Goal: Task Accomplishment & Management: Use online tool/utility

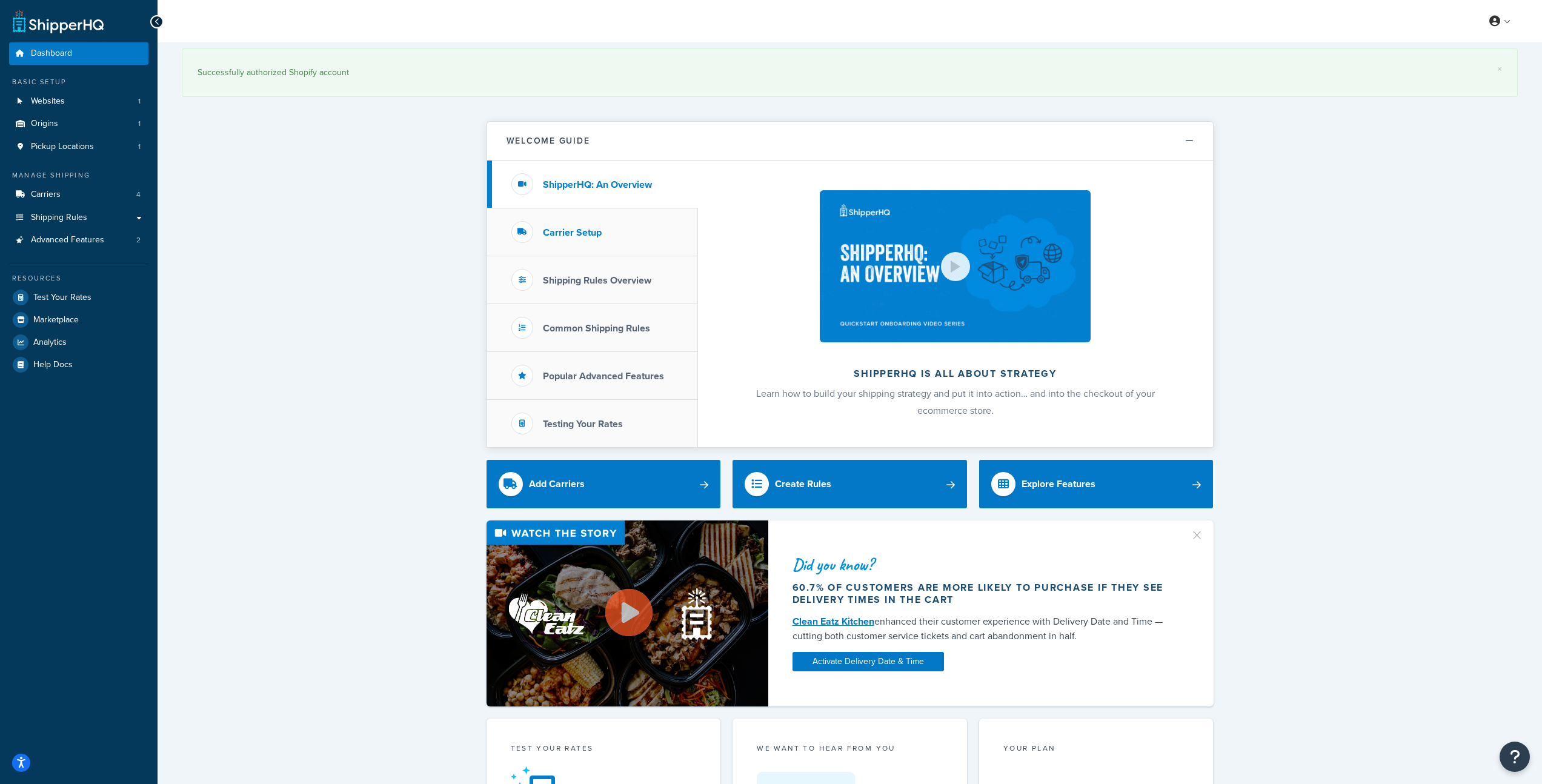
click at [565, 230] on h3 "Carrier Setup" at bounding box center [572, 232] width 59 height 11
click at [576, 272] on li "Shipping Rules Overview" at bounding box center [592, 280] width 211 height 48
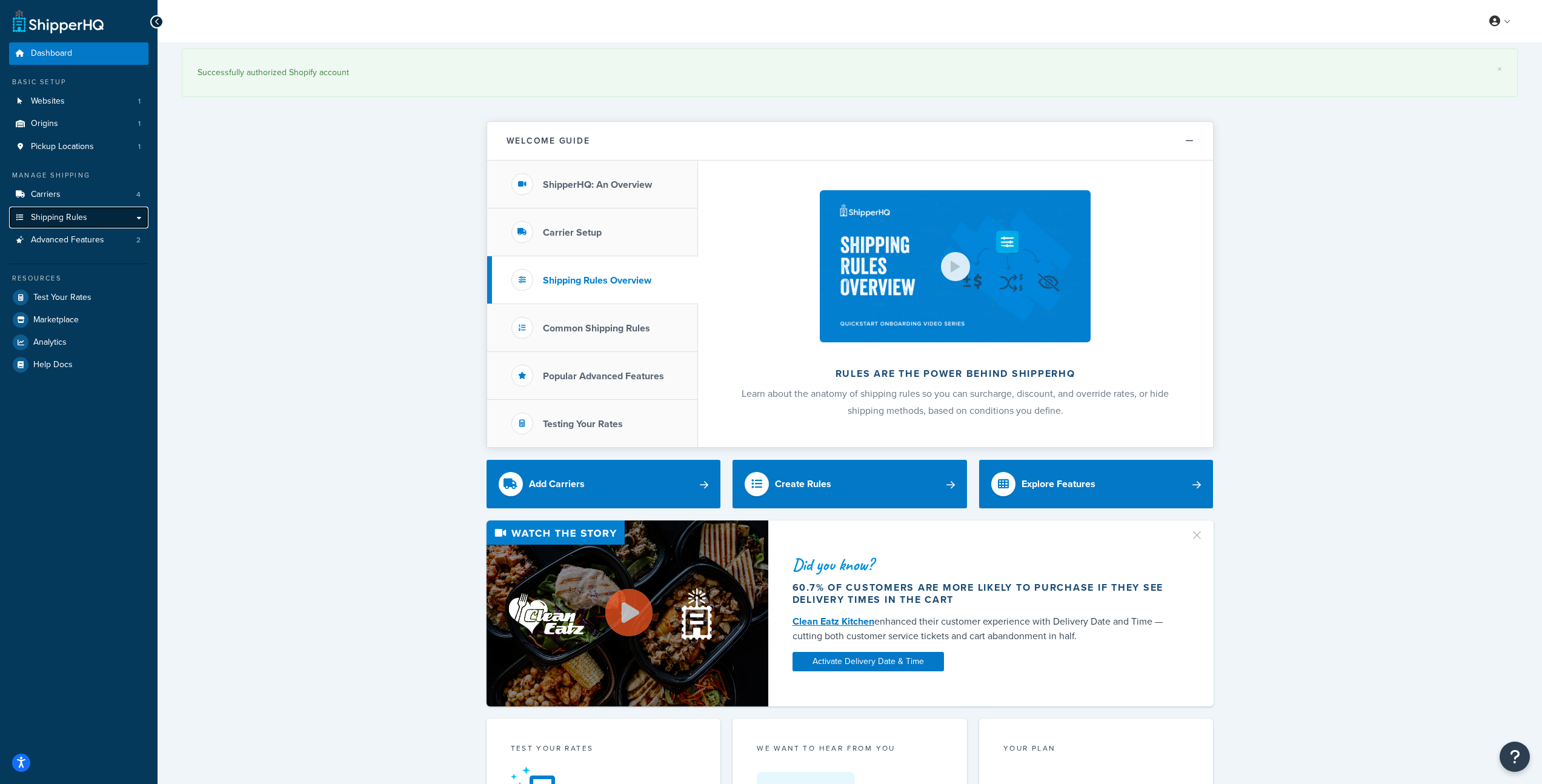
click at [82, 221] on span "Shipping Rules" at bounding box center [58, 217] width 56 height 10
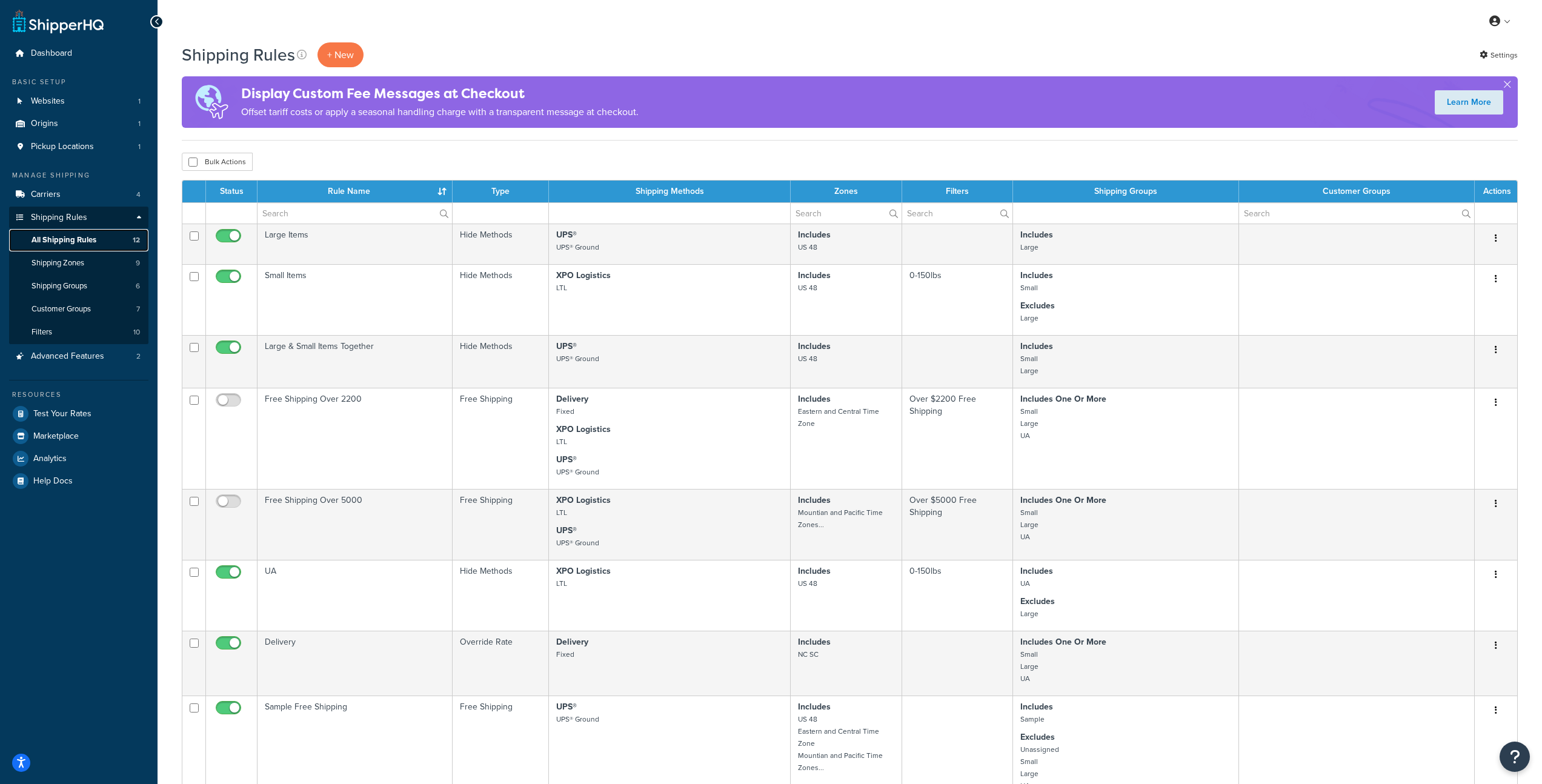
click at [84, 246] on link "All Shipping Rules 12" at bounding box center [79, 239] width 140 height 22
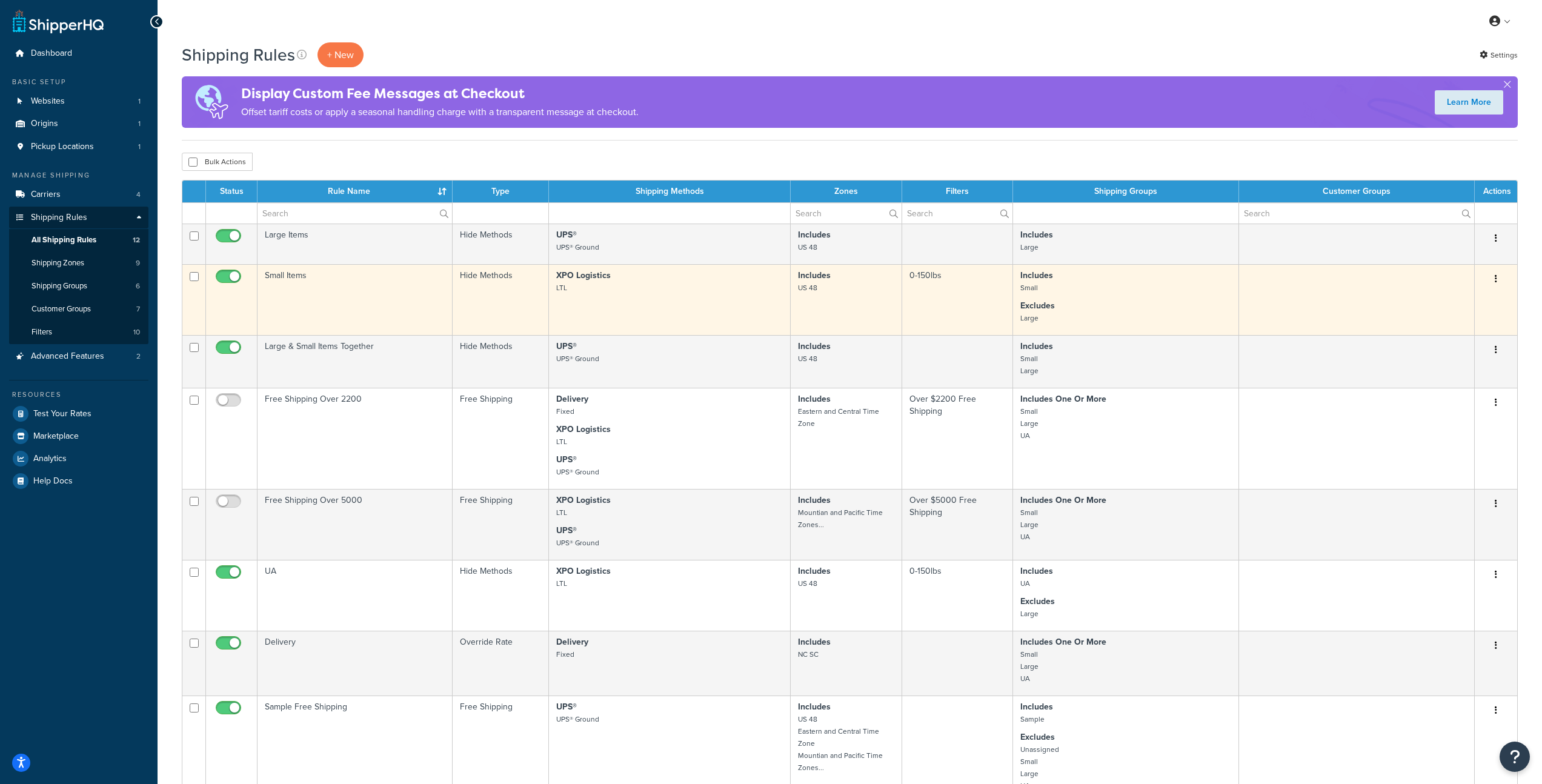
click at [808, 288] on small "US 48" at bounding box center [807, 288] width 19 height 11
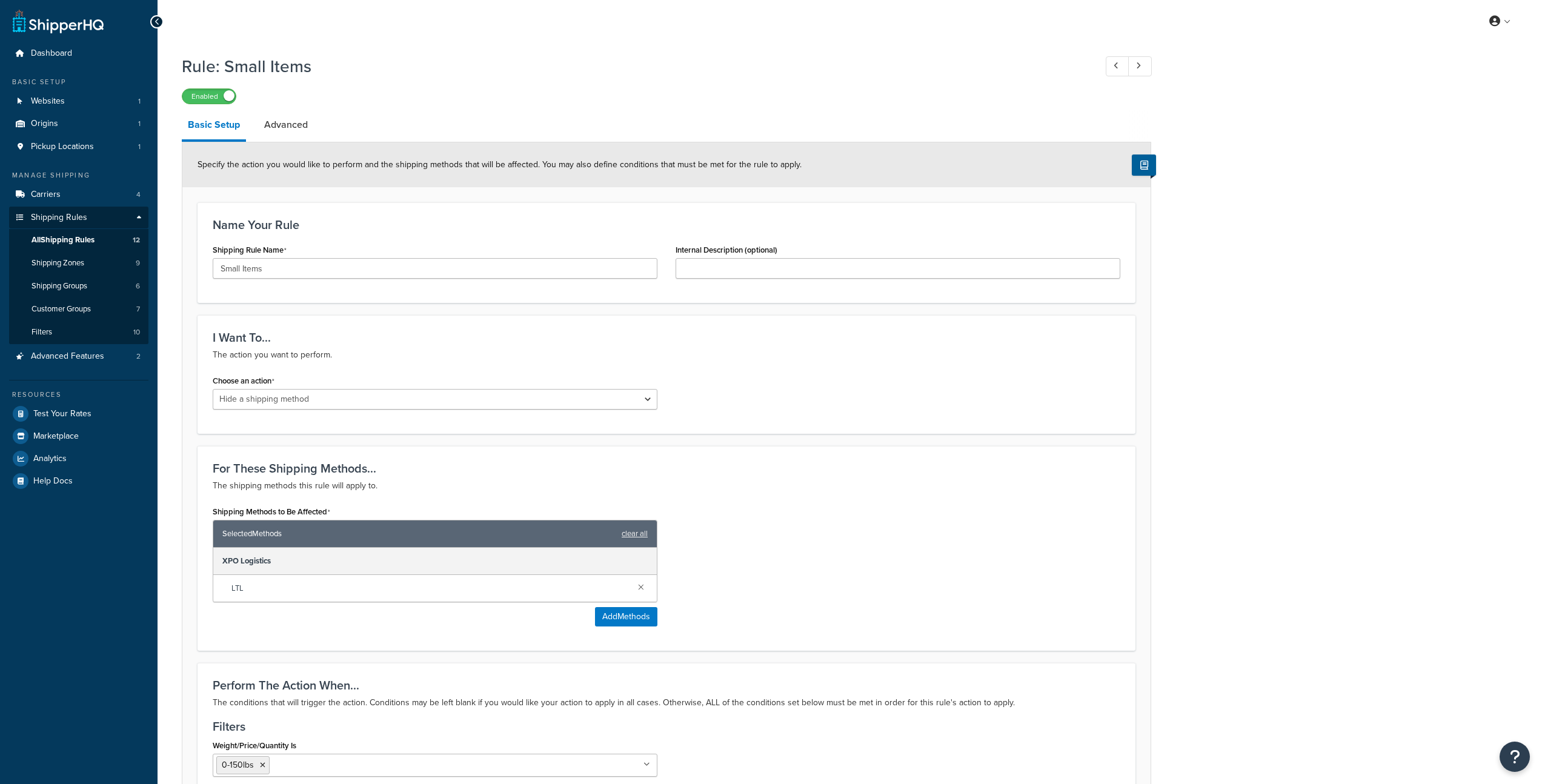
select select "HIDE"
click at [76, 259] on span "Shipping Zones" at bounding box center [58, 262] width 53 height 10
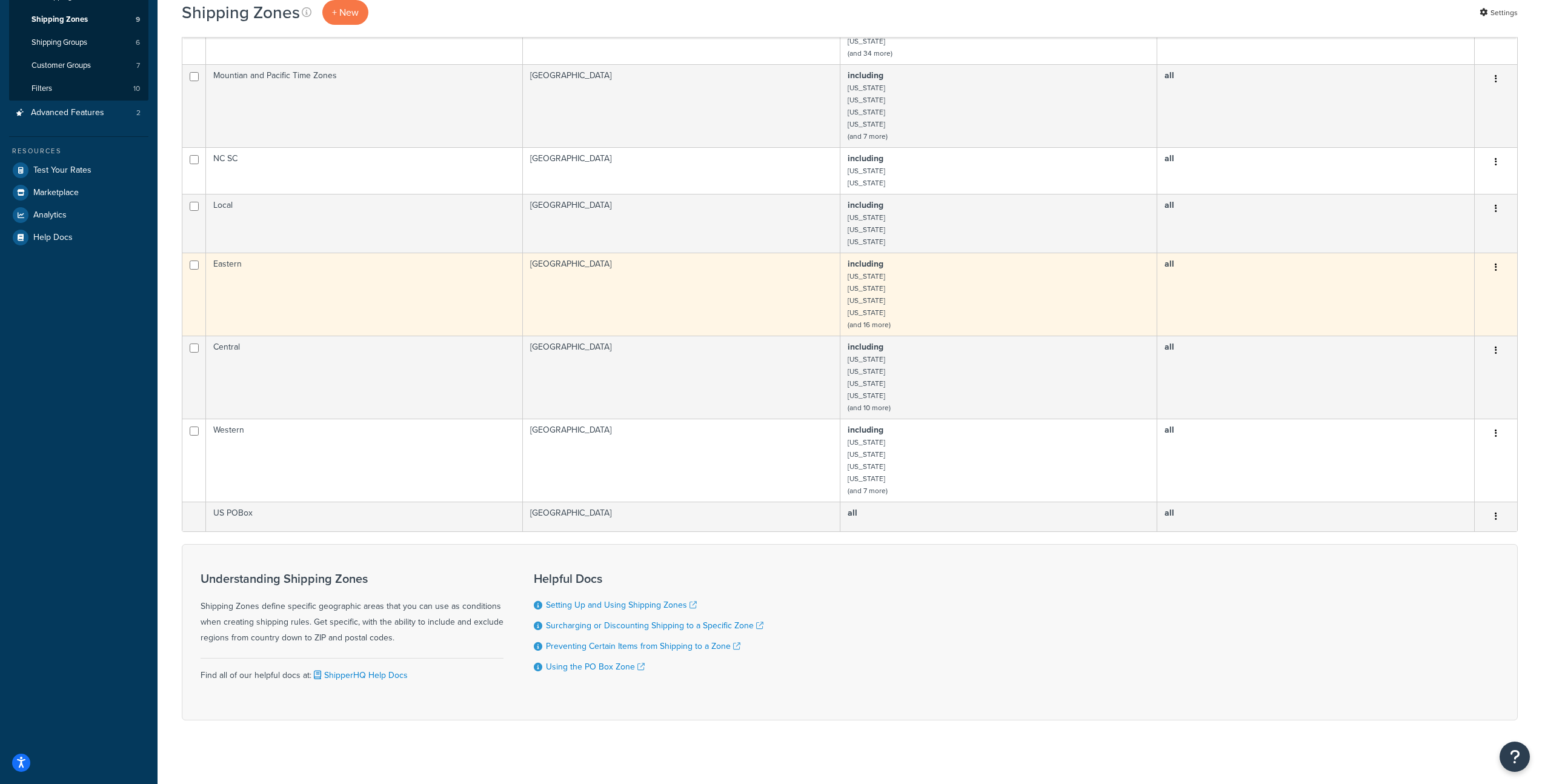
scroll to position [241, 0]
click at [879, 327] on small "(and 16 more)" at bounding box center [869, 327] width 43 height 11
click at [878, 327] on small "(and 16 more)" at bounding box center [869, 327] width 43 height 11
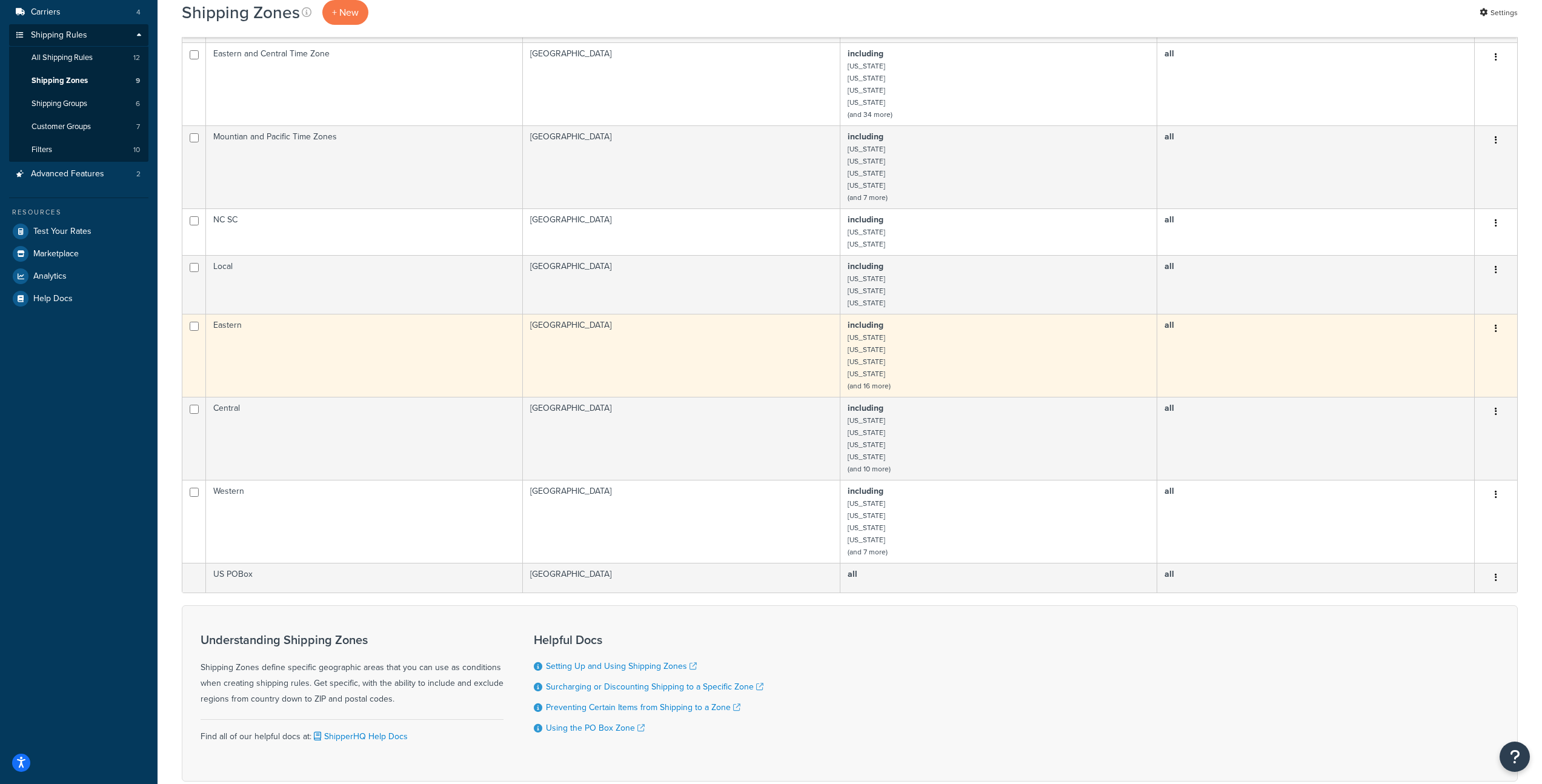
scroll to position [79, 0]
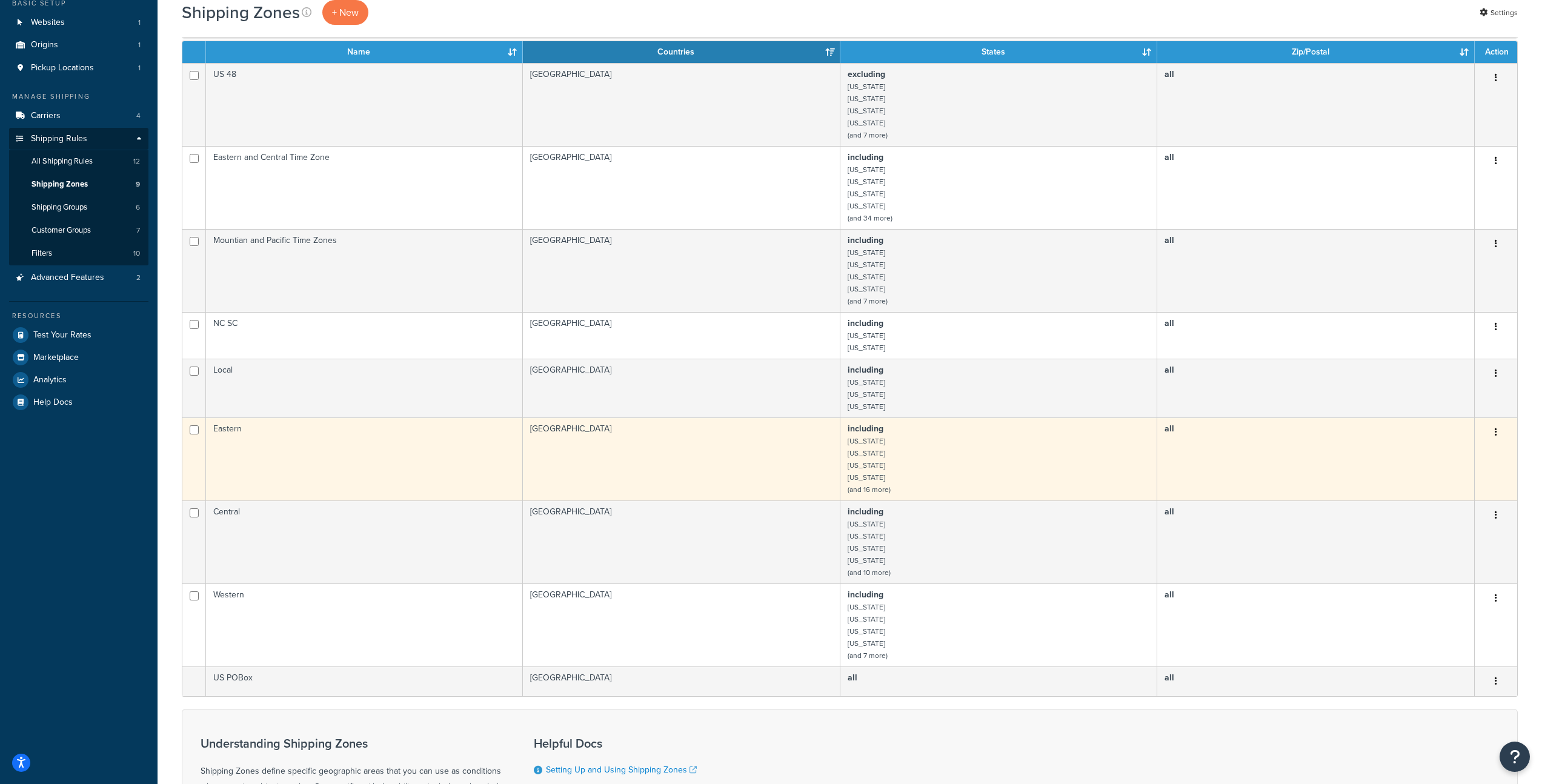
click at [885, 486] on small "(and 16 more)" at bounding box center [869, 489] width 43 height 11
click at [1496, 432] on icon "button" at bounding box center [1495, 431] width 2 height 8
click at [1446, 459] on link "Edit" at bounding box center [1446, 456] width 96 height 25
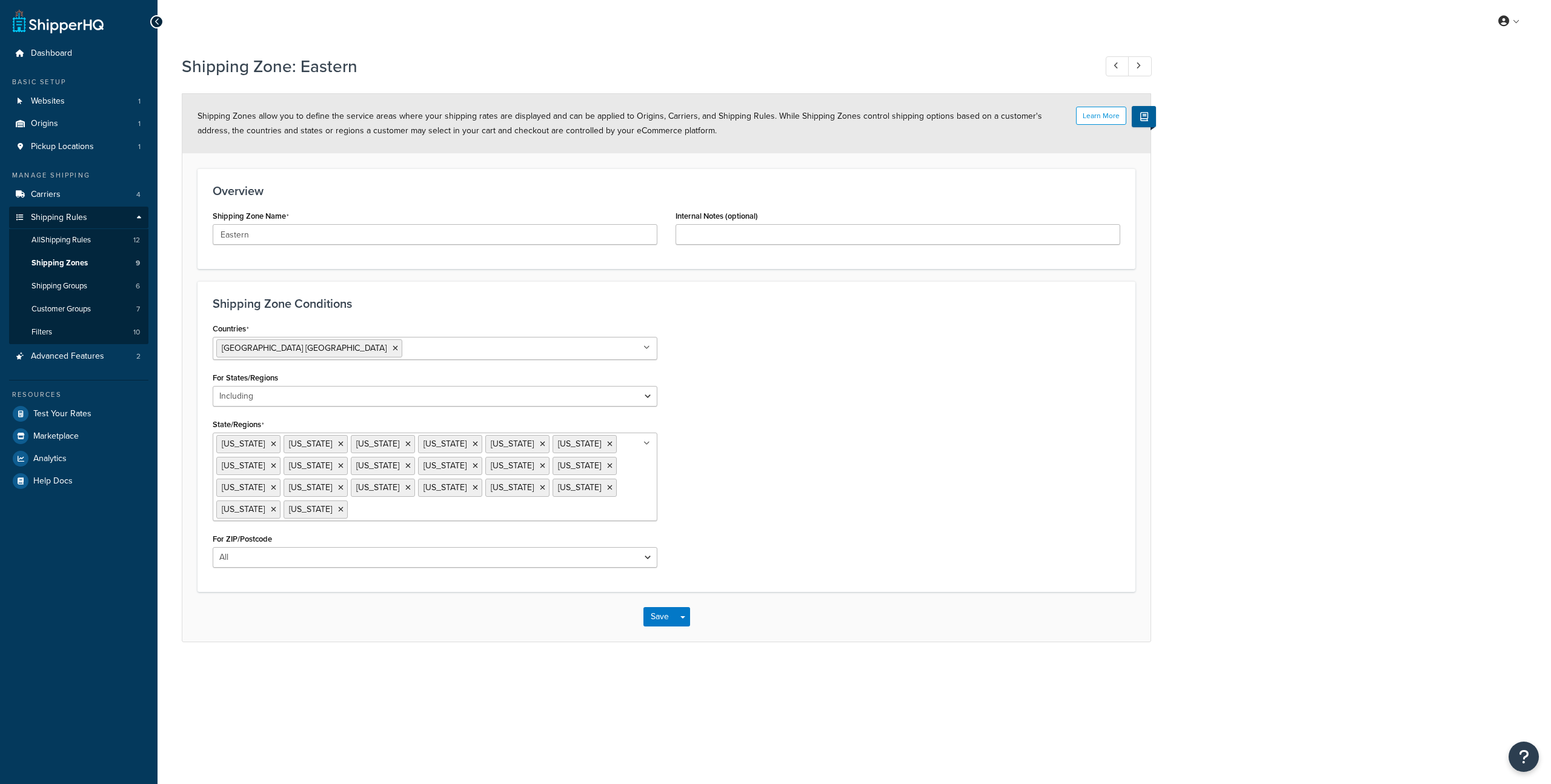
select select "including"
click at [155, 21] on icon at bounding box center [157, 21] width 5 height 8
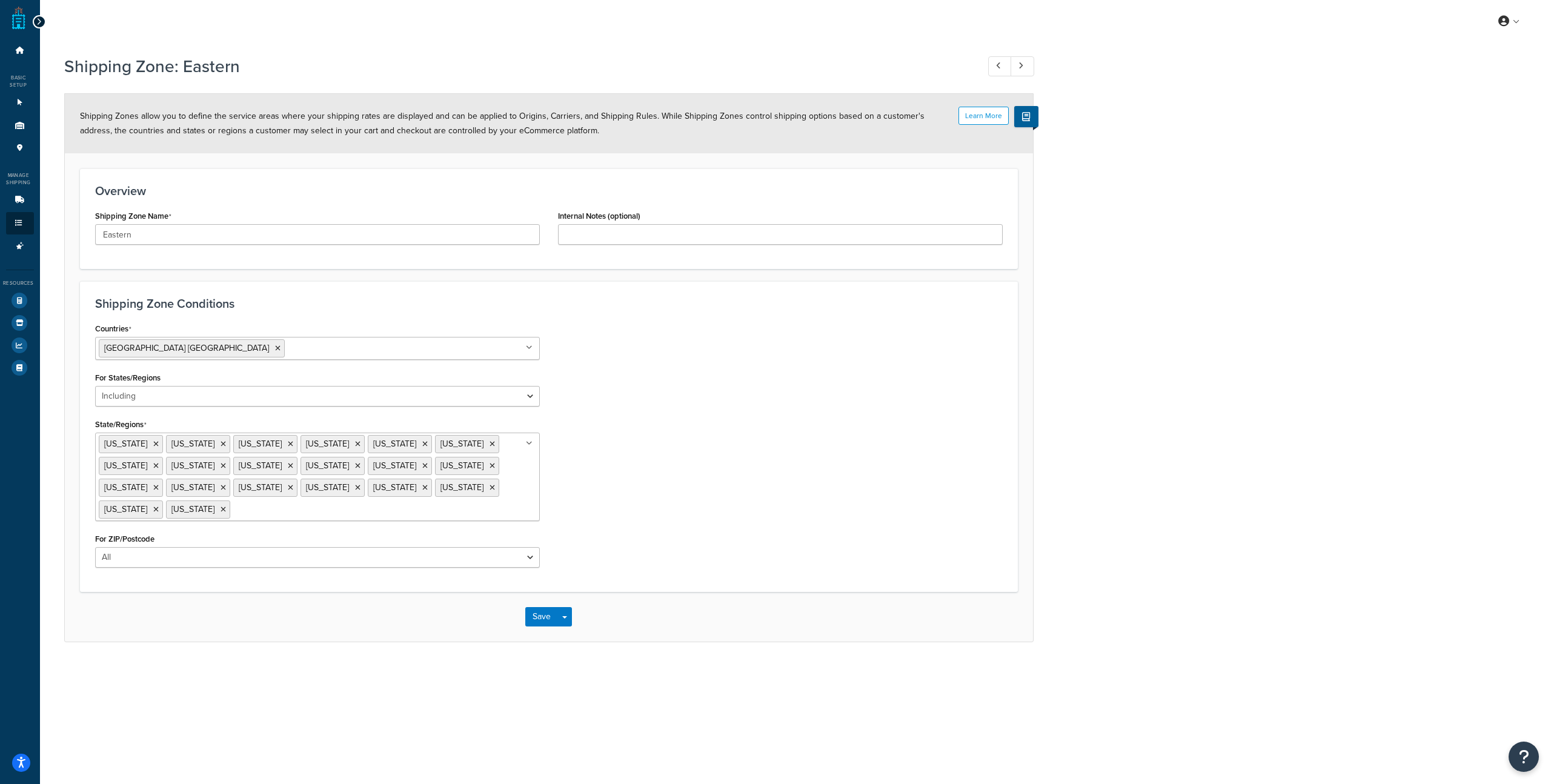
click at [43, 19] on div at bounding box center [39, 21] width 13 height 13
click at [538, 613] on button "Save" at bounding box center [542, 616] width 33 height 19
click at [36, 24] on icon at bounding box center [38, 21] width 5 height 8
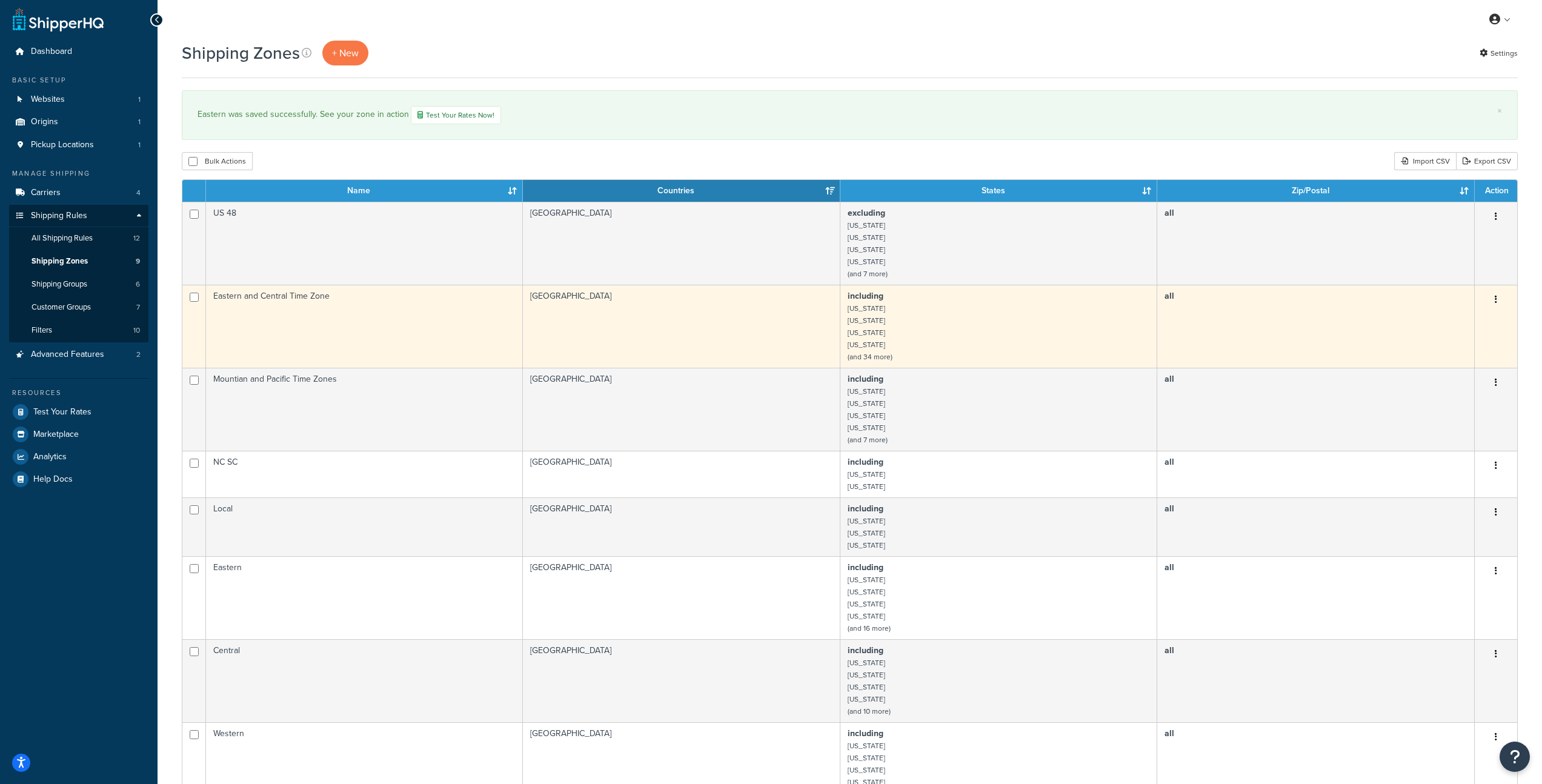
scroll to position [2, 0]
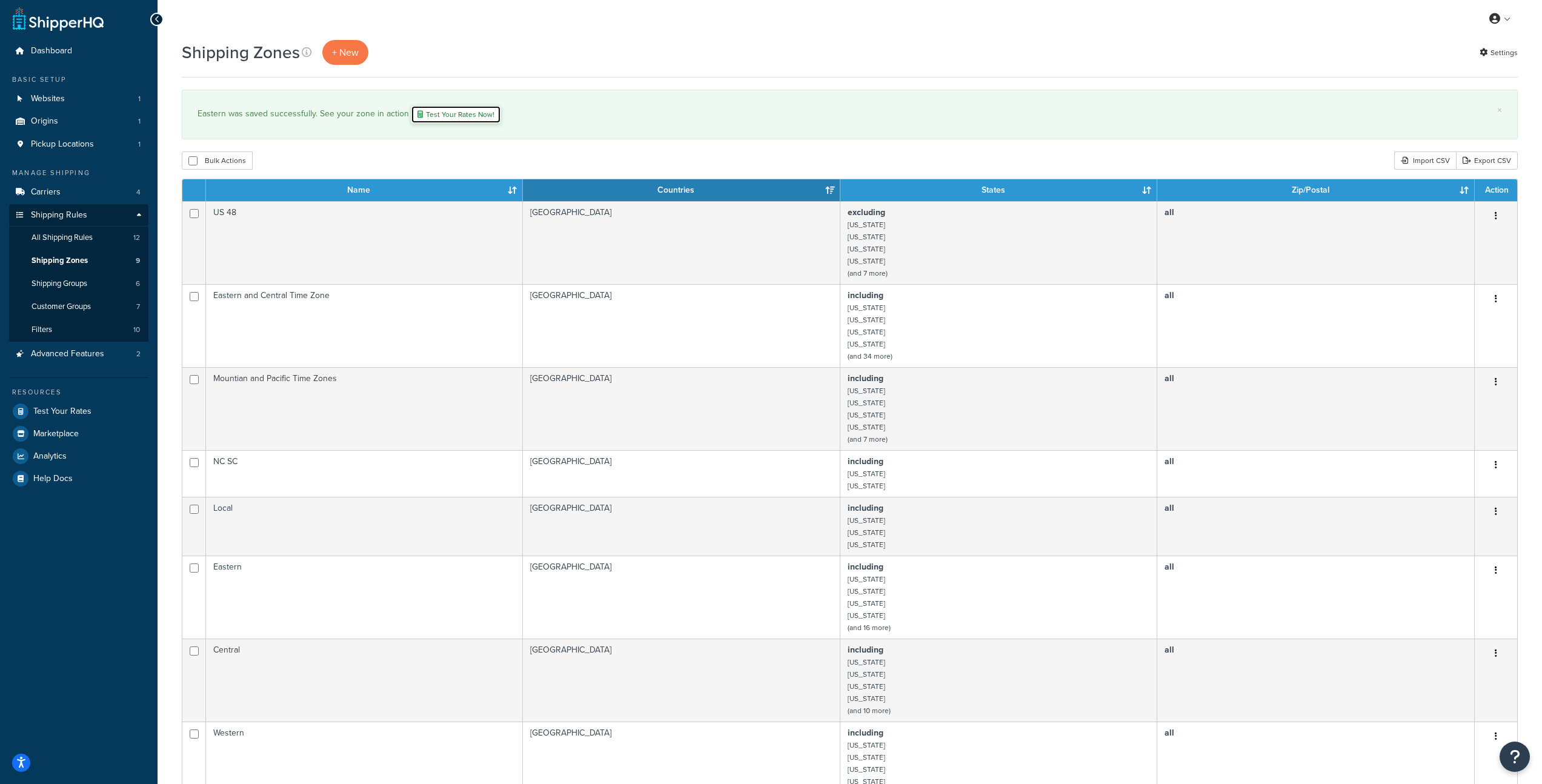
click at [450, 119] on link "Test Your Rates Now!" at bounding box center [456, 114] width 91 height 18
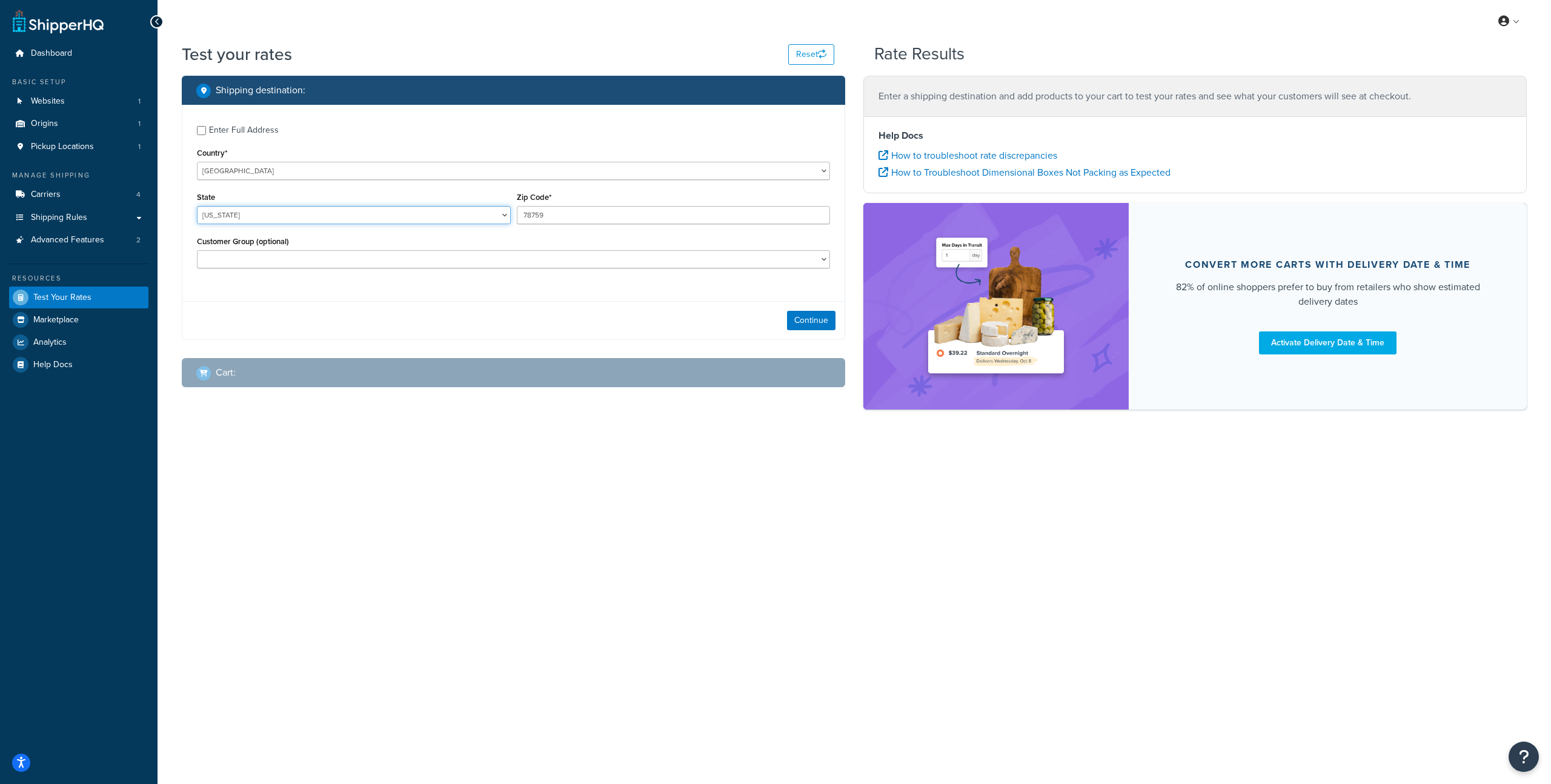
click at [334, 215] on select "[US_STATE] [US_STATE] [US_STATE] [US_STATE] [US_STATE] Armed Forces Americas Ar…" at bounding box center [354, 215] width 314 height 18
select select "NY"
click at [197, 206] on select "Alabama Alaska American Samoa Arizona Arkansas Armed Forces Americas Armed Forc…" at bounding box center [354, 215] width 314 height 18
click at [575, 207] on input "78759" at bounding box center [674, 215] width 314 height 18
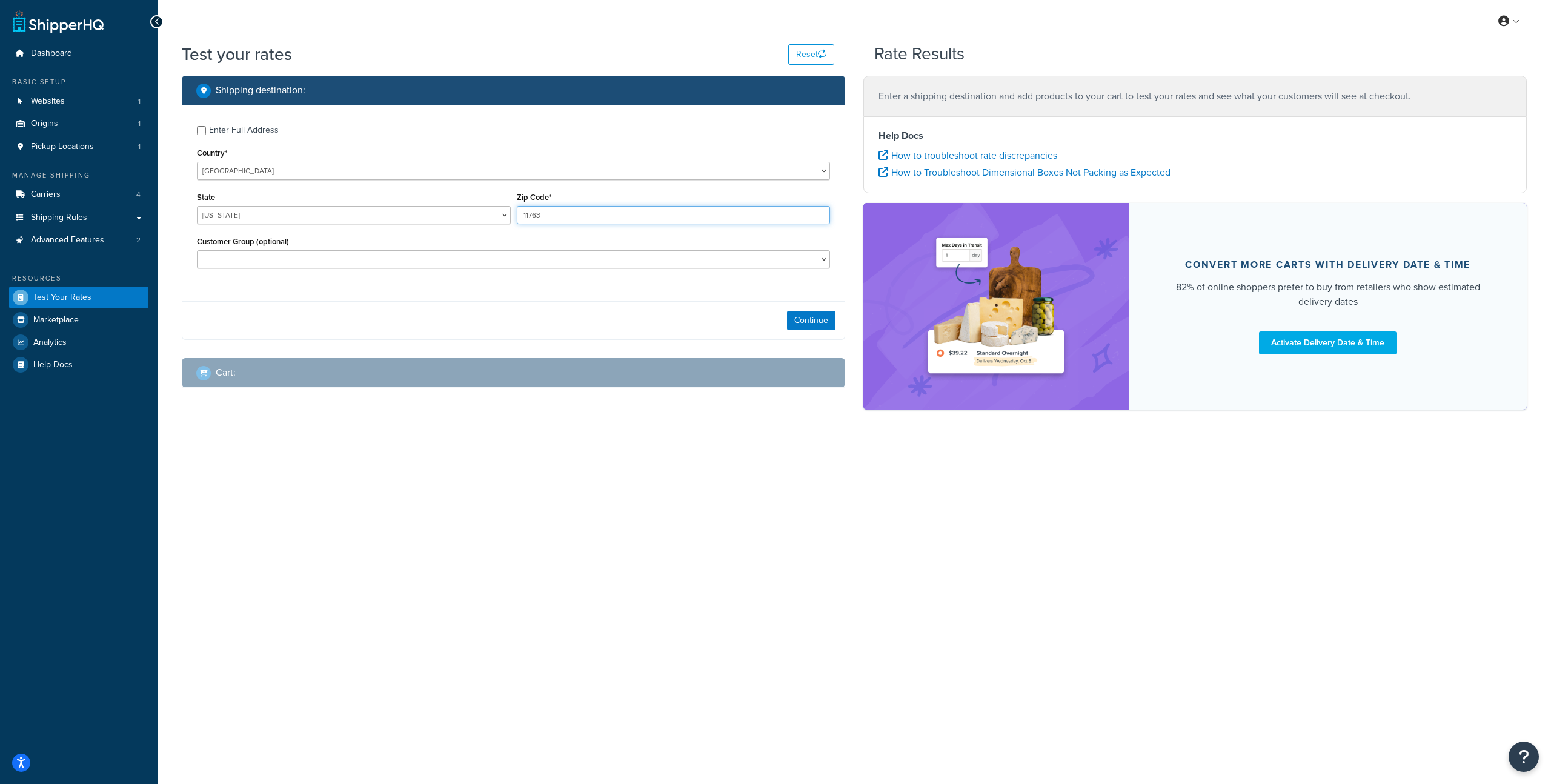
type input "11763"
click at [323, 266] on select "Contractor Pricing Logged In Not Logged in Retail Retail Non-Contractor Wholesa…" at bounding box center [513, 259] width 633 height 18
click at [815, 312] on button "Continue" at bounding box center [811, 320] width 48 height 19
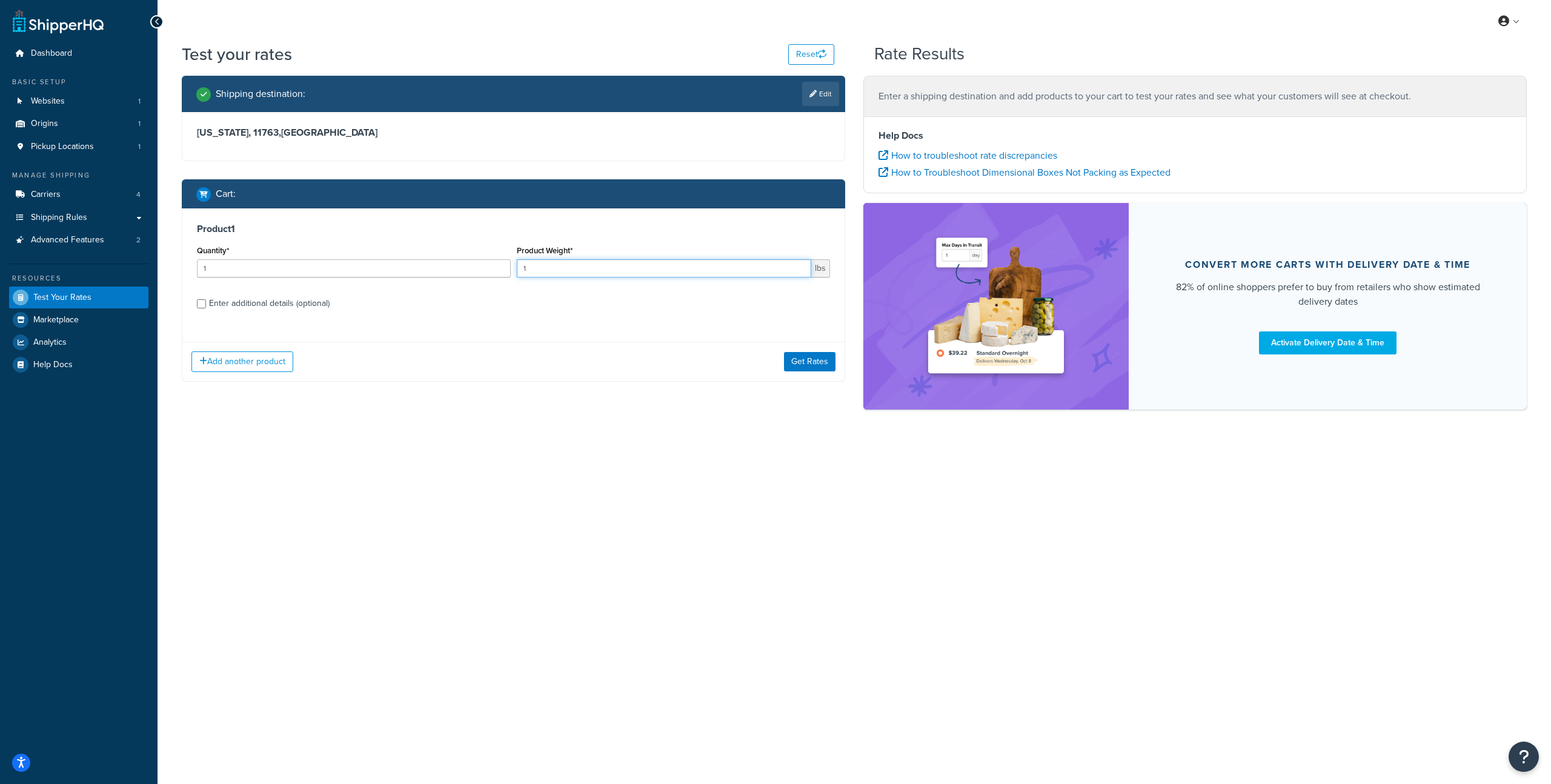
click at [609, 273] on input "1" at bounding box center [665, 268] width 295 height 18
click at [372, 273] on input "1" at bounding box center [354, 268] width 314 height 18
click at [323, 273] on input "1" at bounding box center [354, 268] width 314 height 18
click at [644, 269] on input "1" at bounding box center [665, 268] width 295 height 18
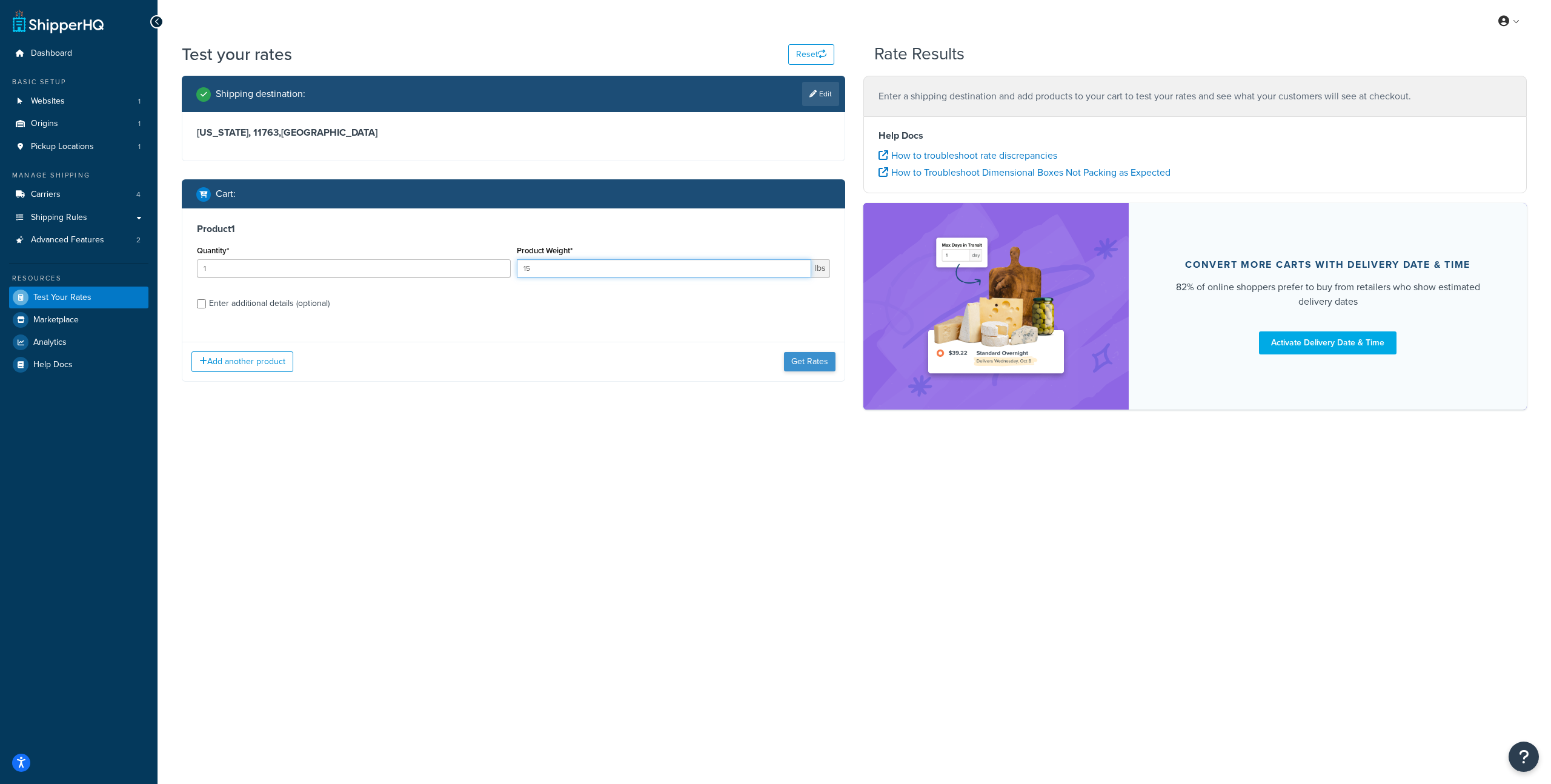
type input "15"
click at [800, 361] on button "Get Rates" at bounding box center [810, 361] width 51 height 19
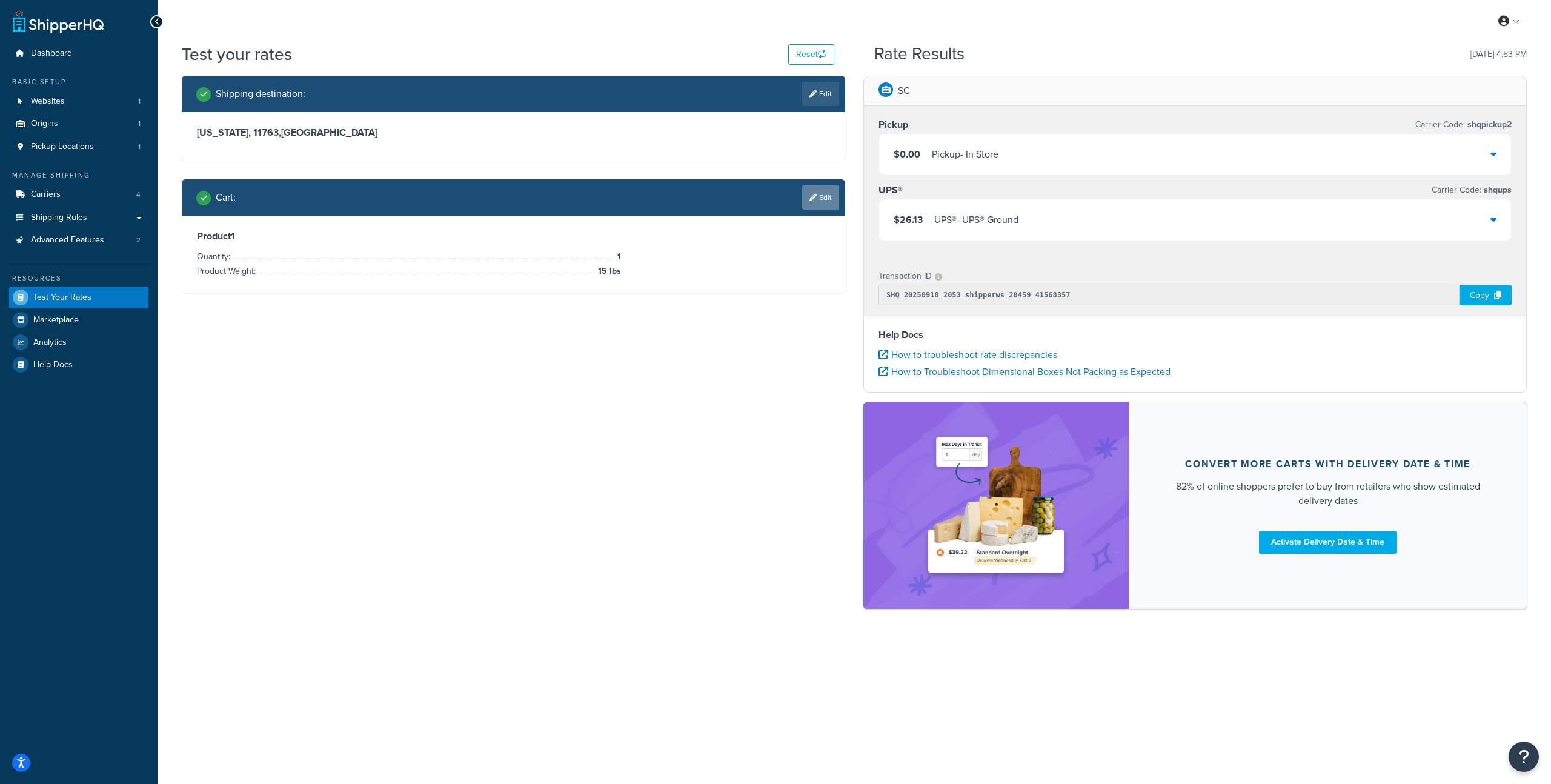
click at [816, 193] on link "Edit" at bounding box center [820, 198] width 37 height 25
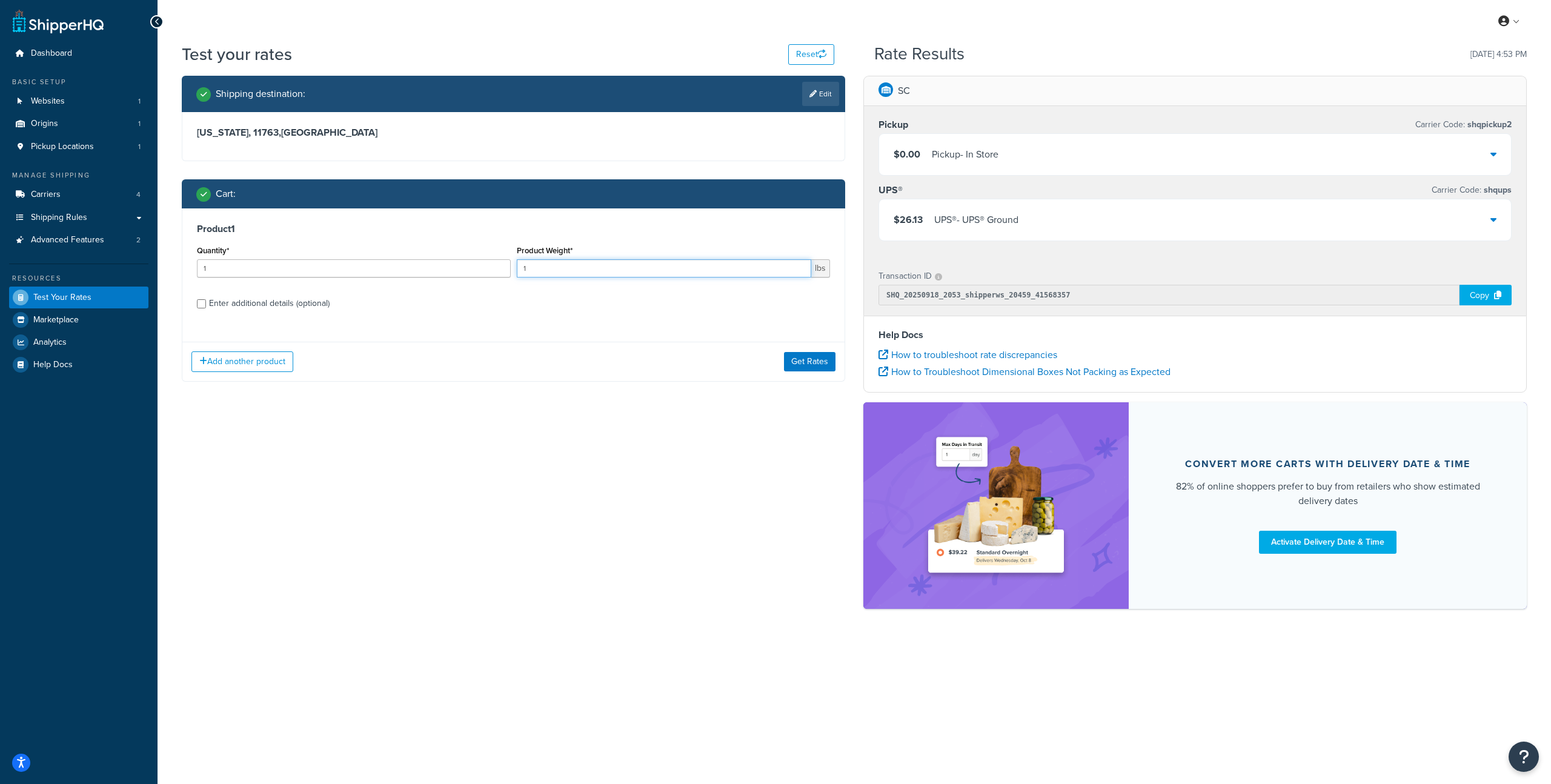
click at [633, 272] on input "1" at bounding box center [665, 268] width 295 height 18
type input "115"
click at [800, 358] on button "Get Rates" at bounding box center [810, 361] width 51 height 19
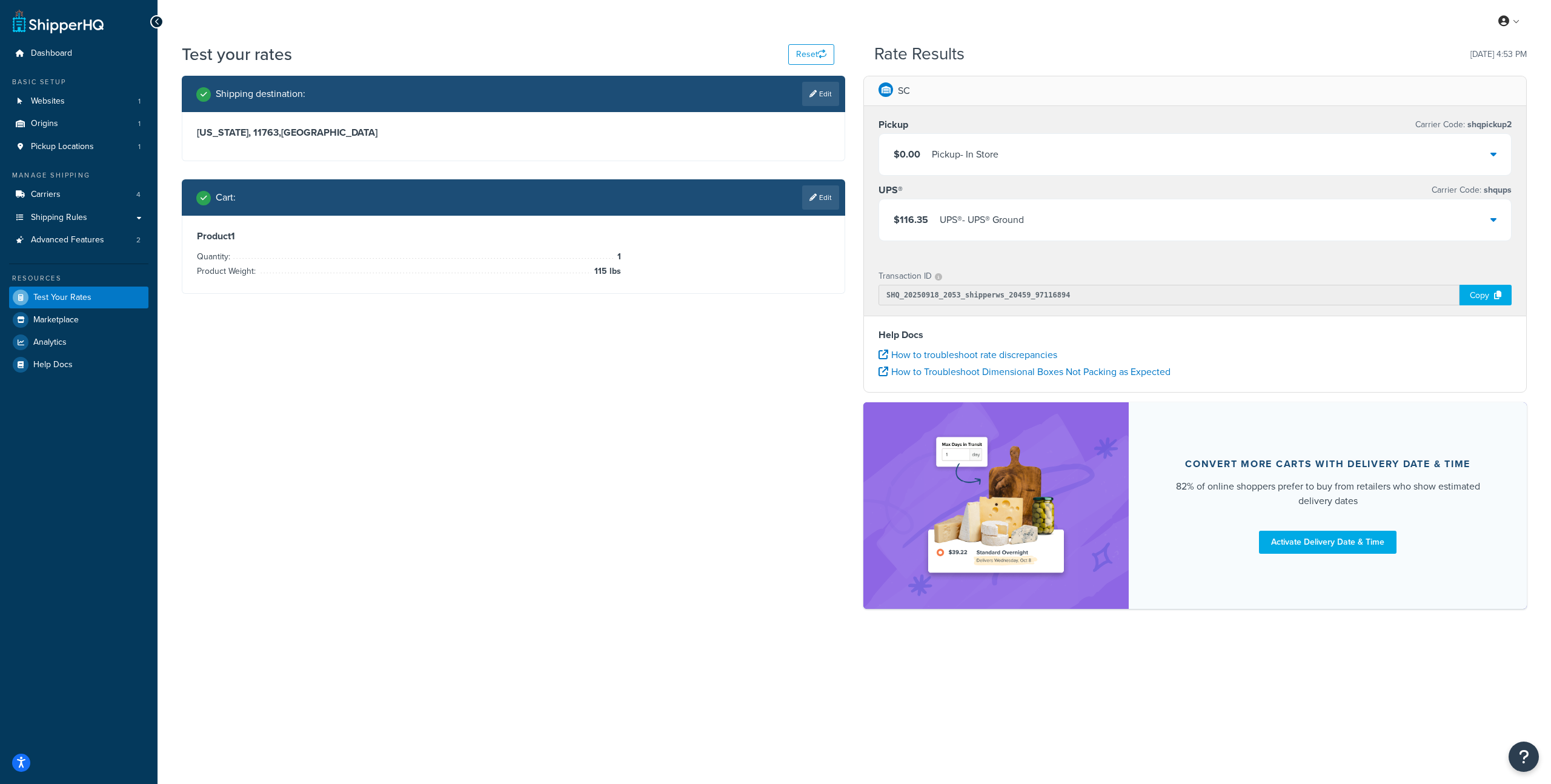
click at [823, 184] on div "Cart : Edit" at bounding box center [513, 197] width 664 height 36
click at [822, 198] on link "Edit" at bounding box center [820, 198] width 37 height 25
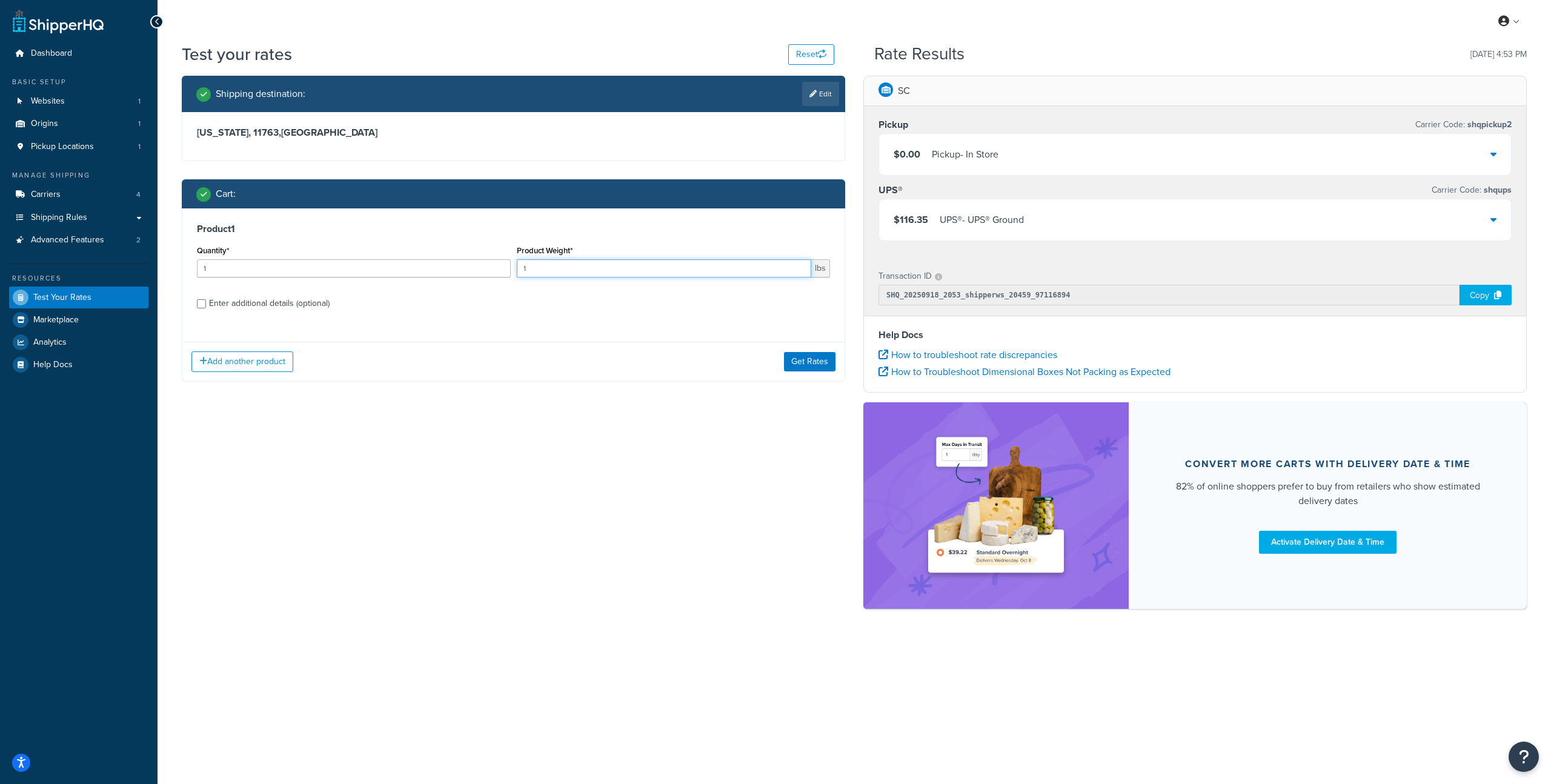
click at [620, 273] on input "1" at bounding box center [665, 268] width 295 height 18
type input "1200"
click at [807, 364] on button "Get Rates" at bounding box center [810, 361] width 51 height 19
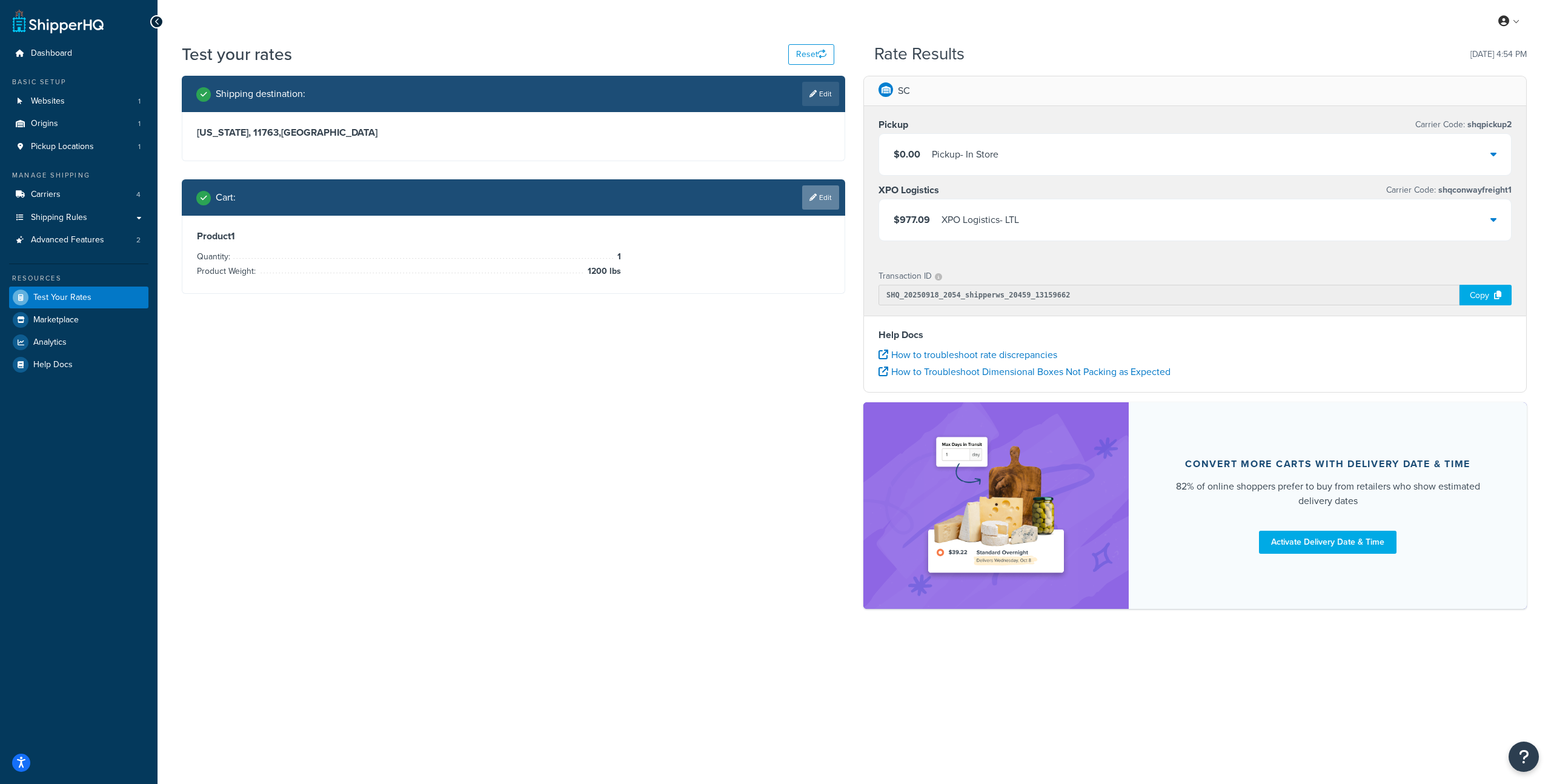
click at [820, 196] on link "Edit" at bounding box center [820, 198] width 37 height 25
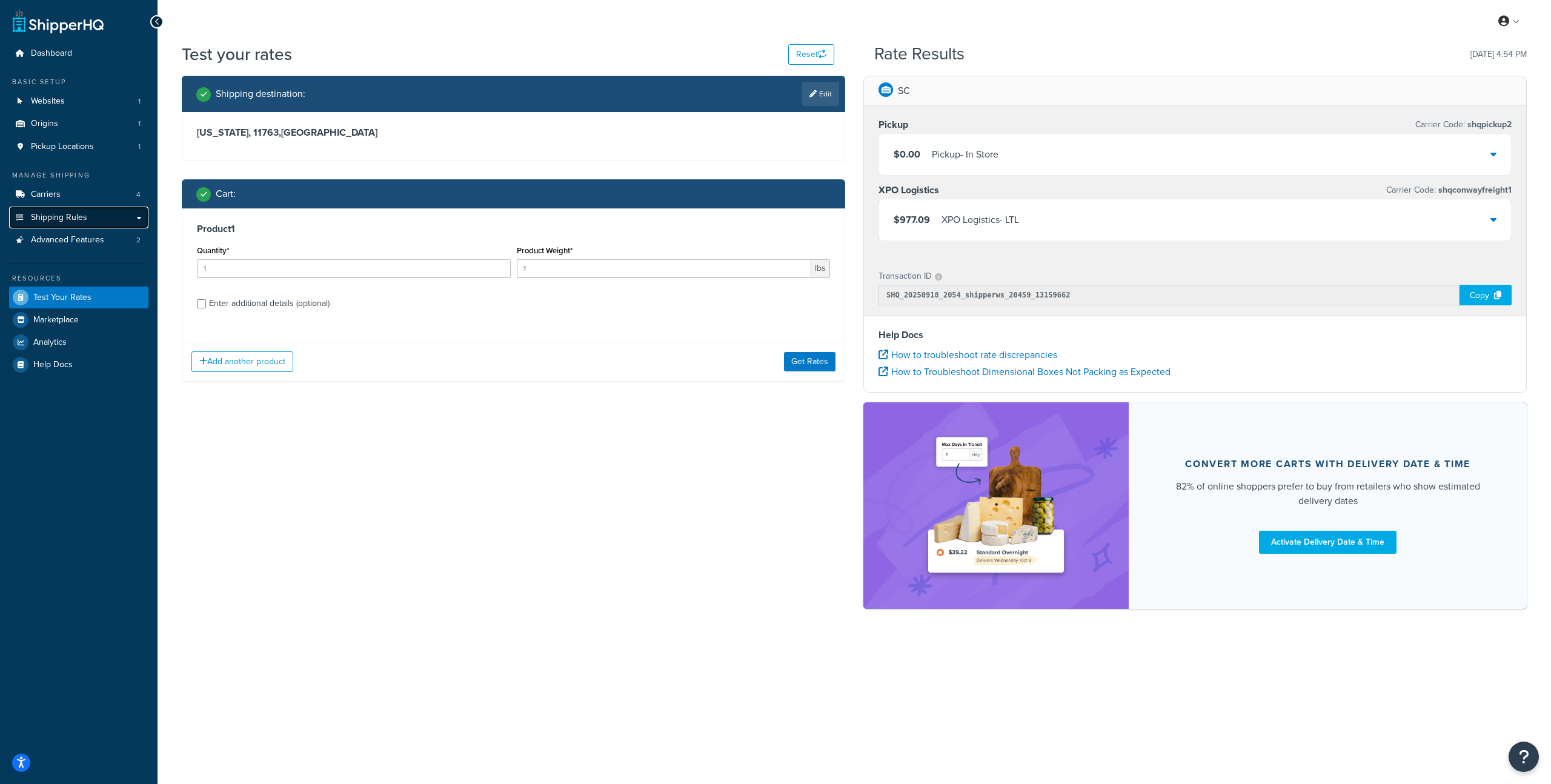
click at [142, 219] on link "Shipping Rules" at bounding box center [79, 217] width 140 height 22
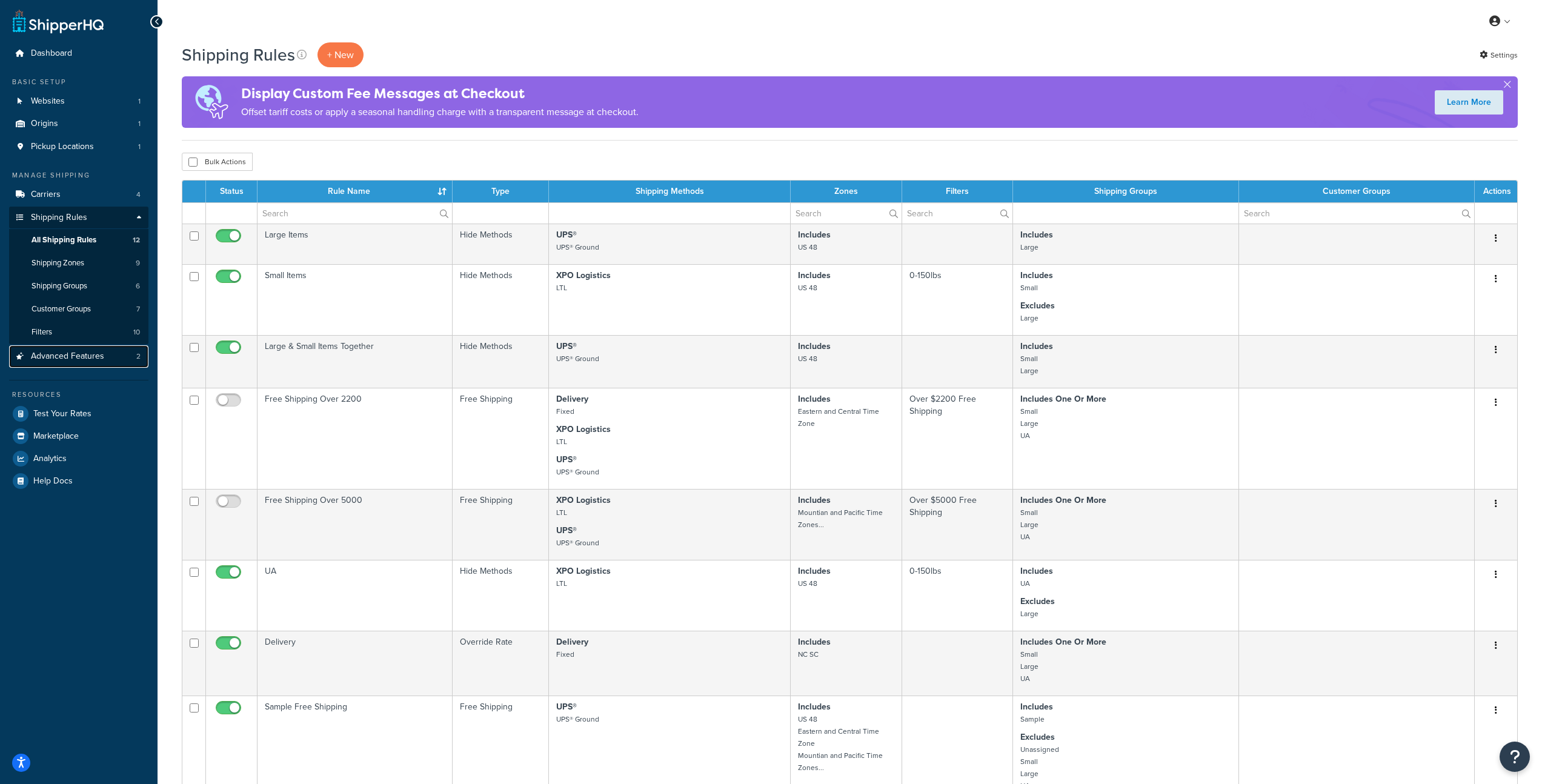
click at [97, 356] on span "Advanced Features" at bounding box center [68, 356] width 74 height 10
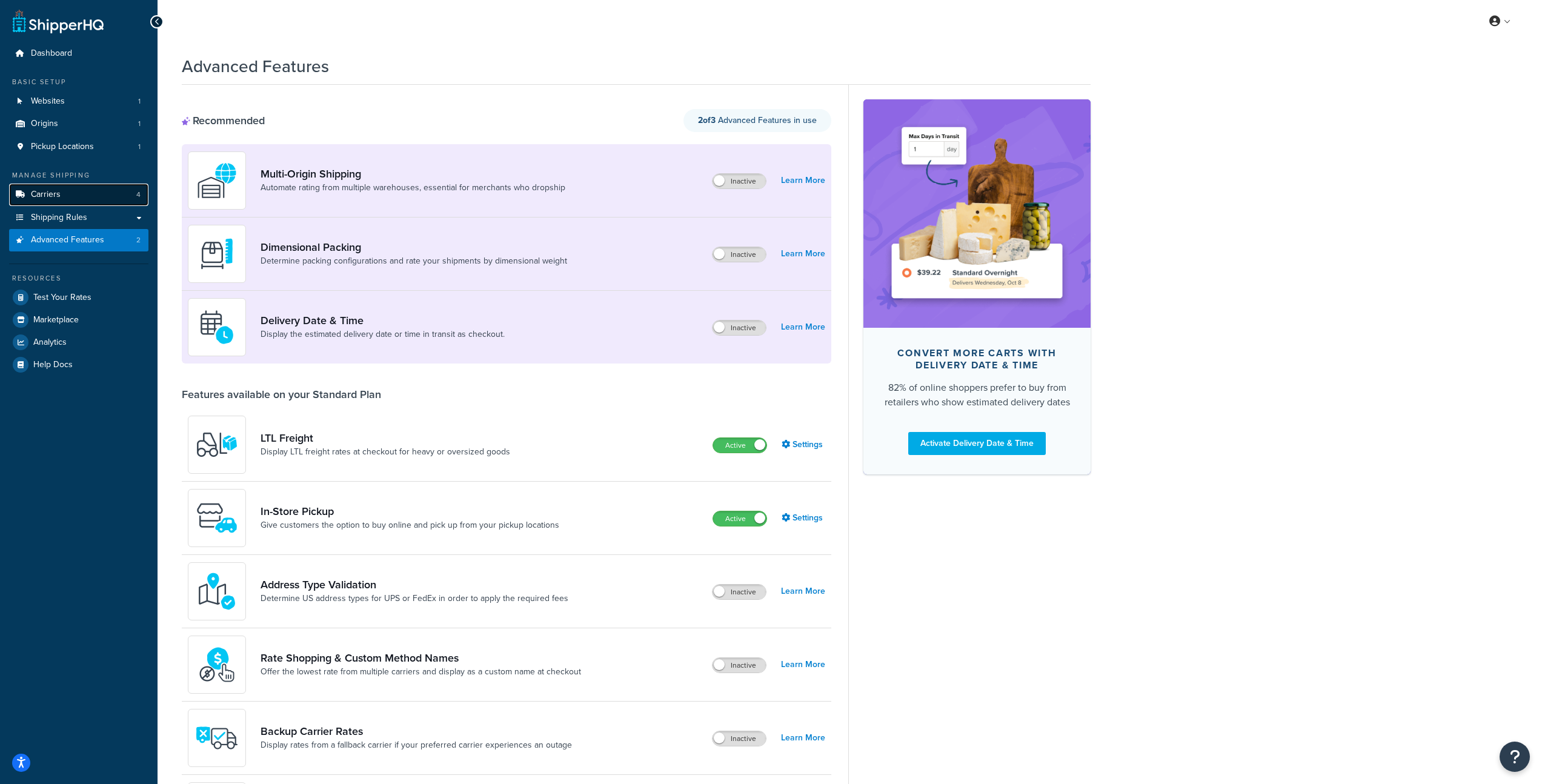
click at [76, 198] on link "Carriers 4" at bounding box center [79, 194] width 140 height 22
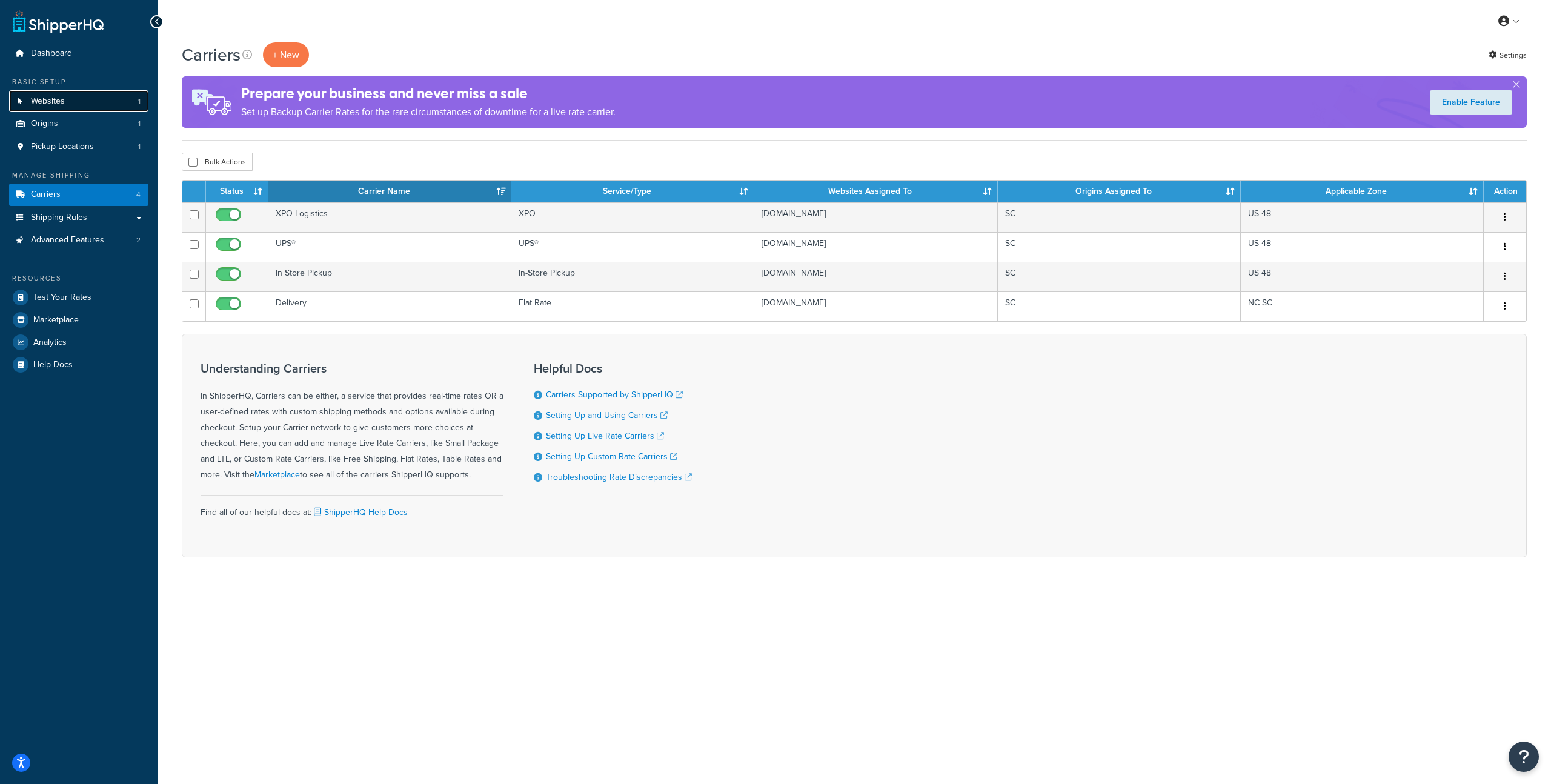
click at [48, 105] on span "Websites" at bounding box center [48, 101] width 34 height 10
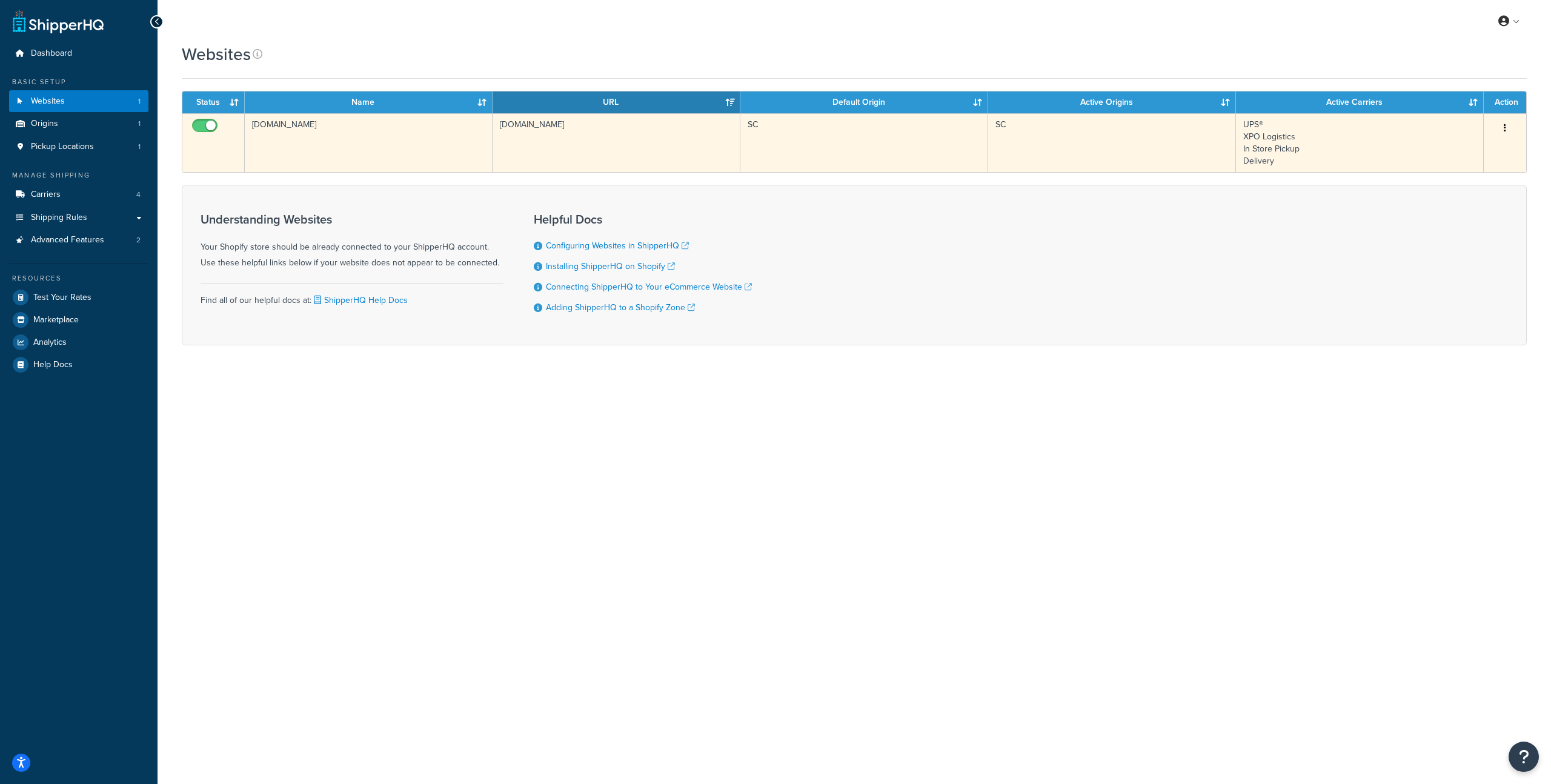
click at [312, 126] on td "[DOMAIN_NAME]" at bounding box center [368, 143] width 248 height 59
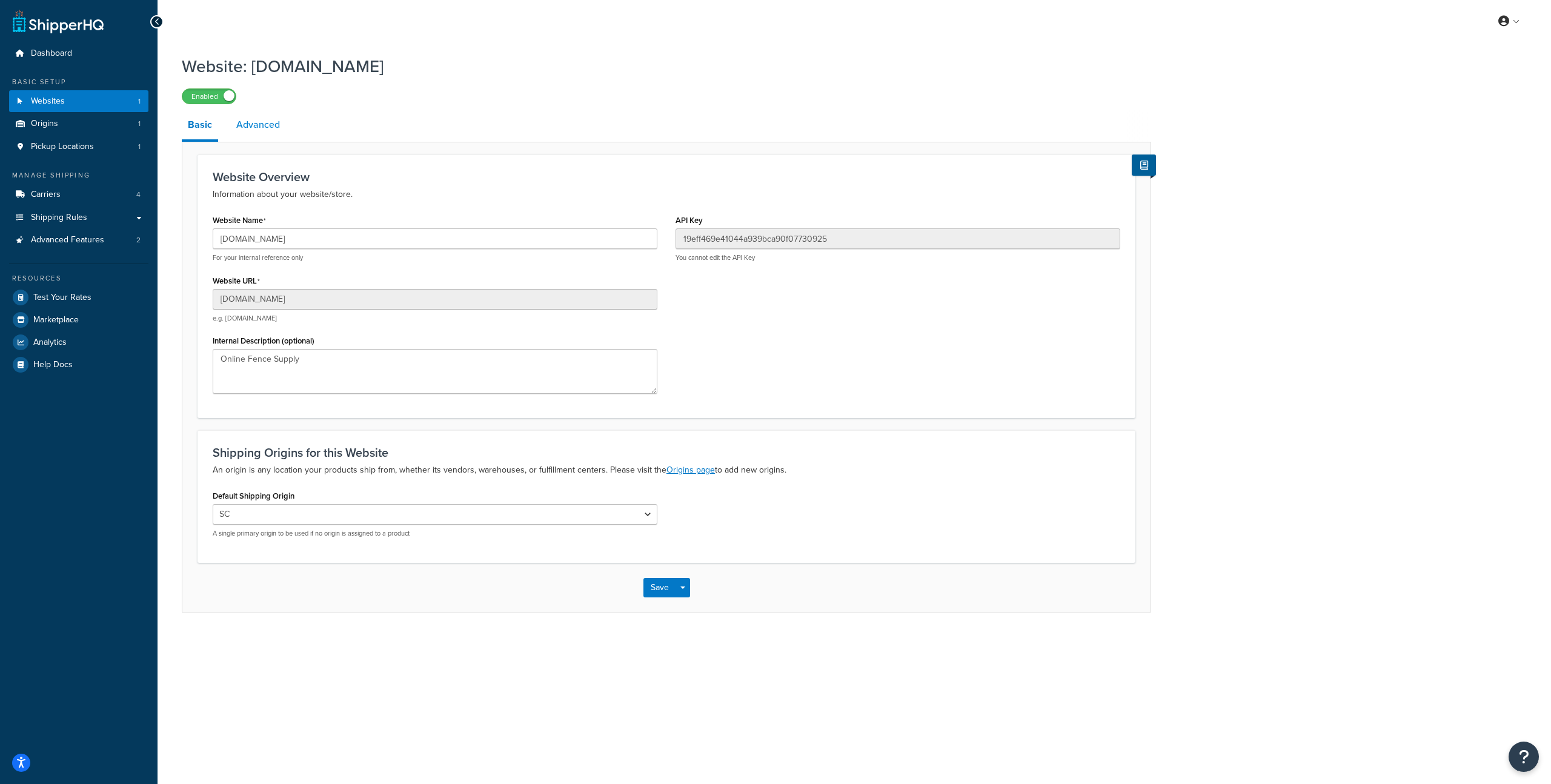
click at [256, 124] on link "Advanced" at bounding box center [258, 125] width 56 height 29
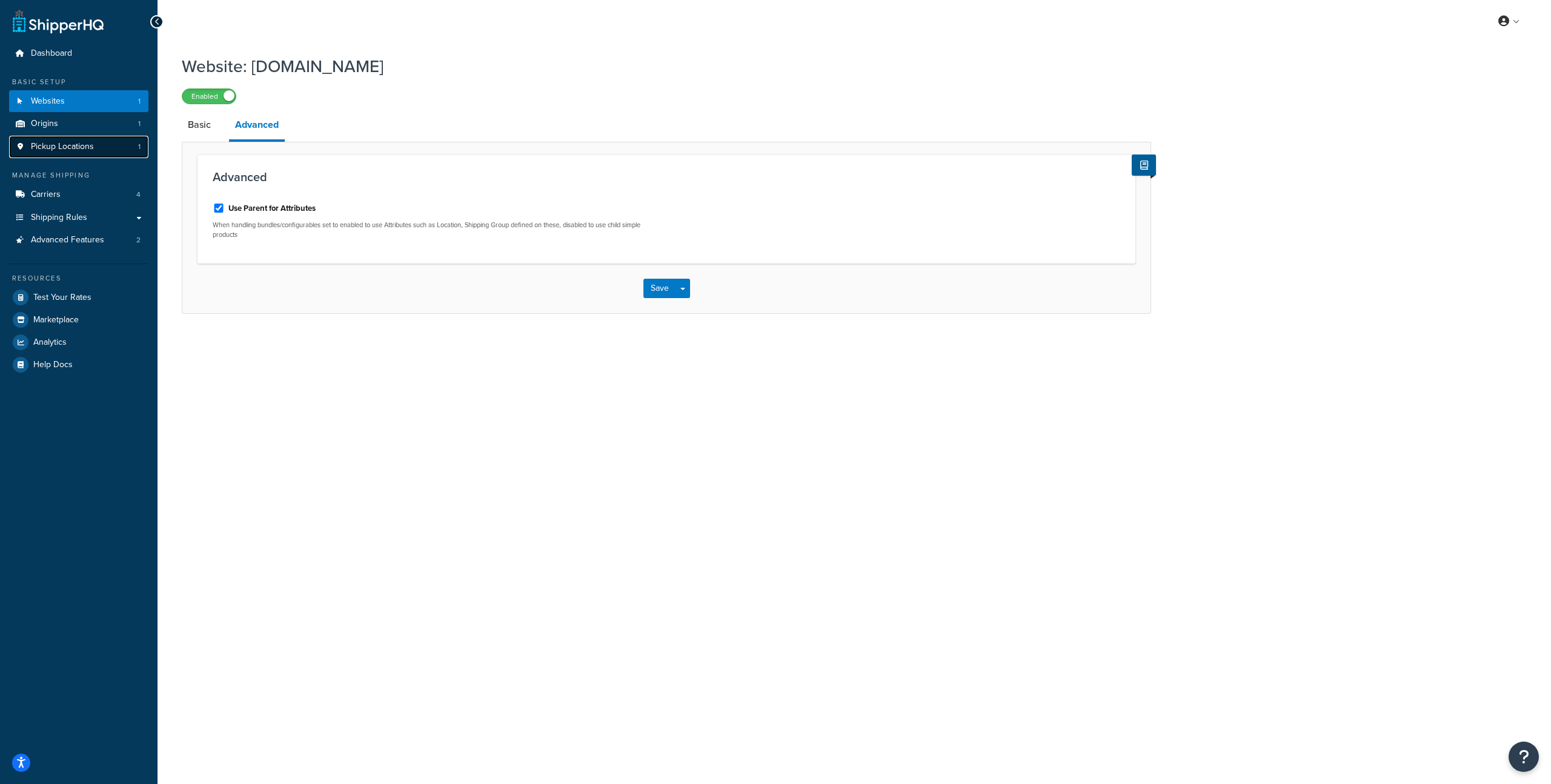
click at [66, 150] on span "Pickup Locations" at bounding box center [62, 147] width 63 height 10
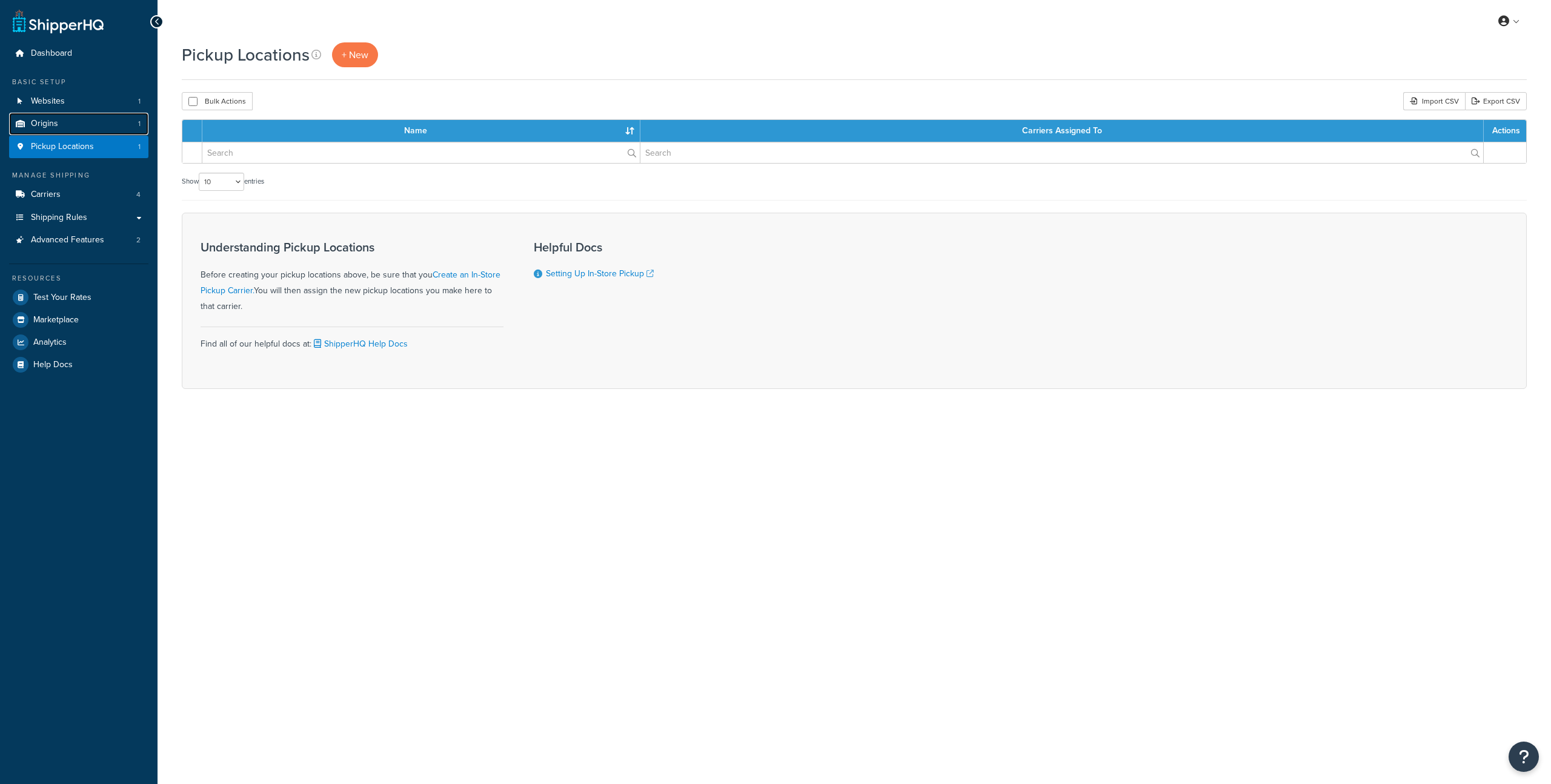
click at [63, 128] on link "Origins 1" at bounding box center [79, 124] width 140 height 22
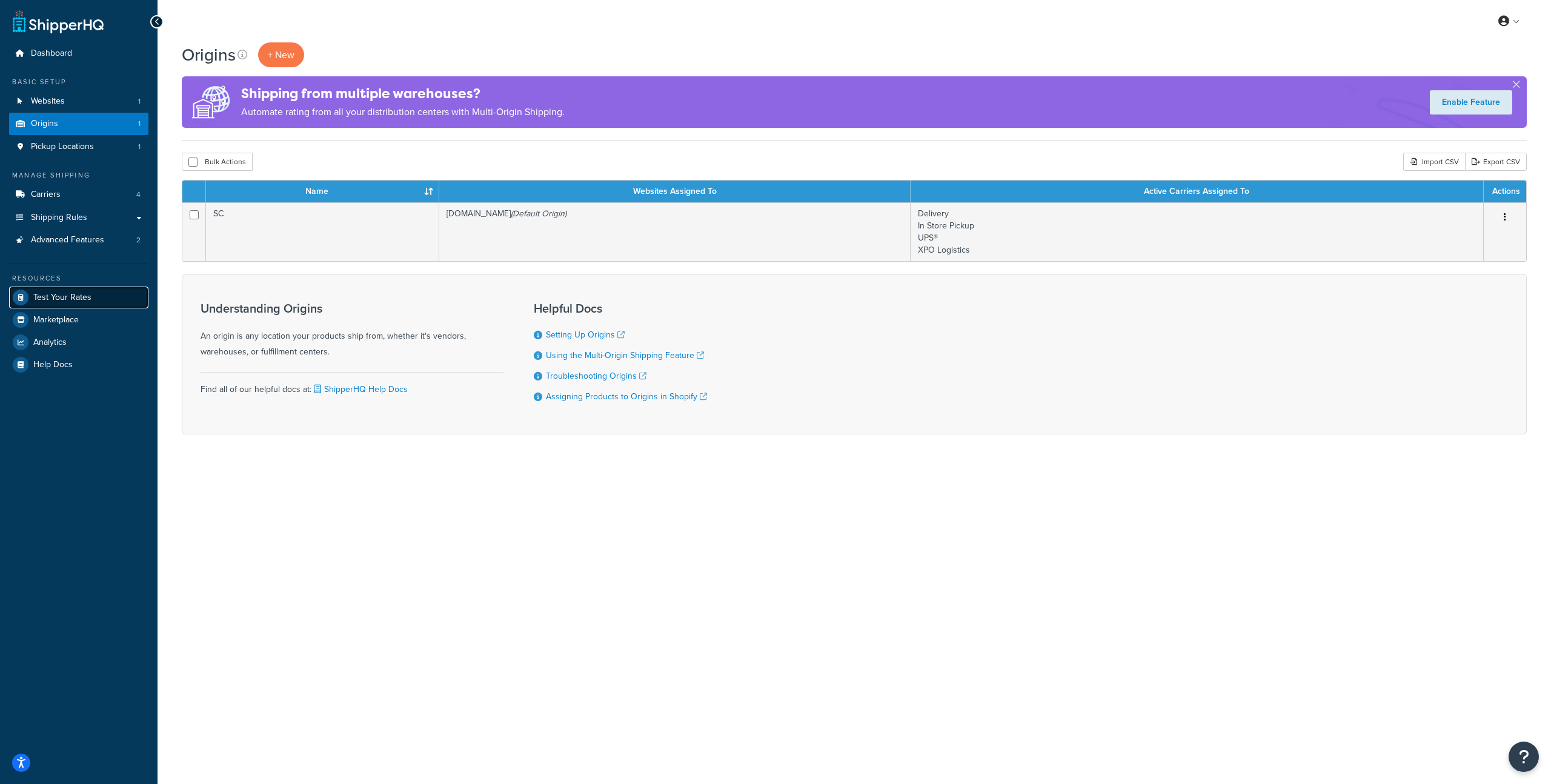
click at [80, 295] on span "Test Your Rates" at bounding box center [62, 297] width 58 height 10
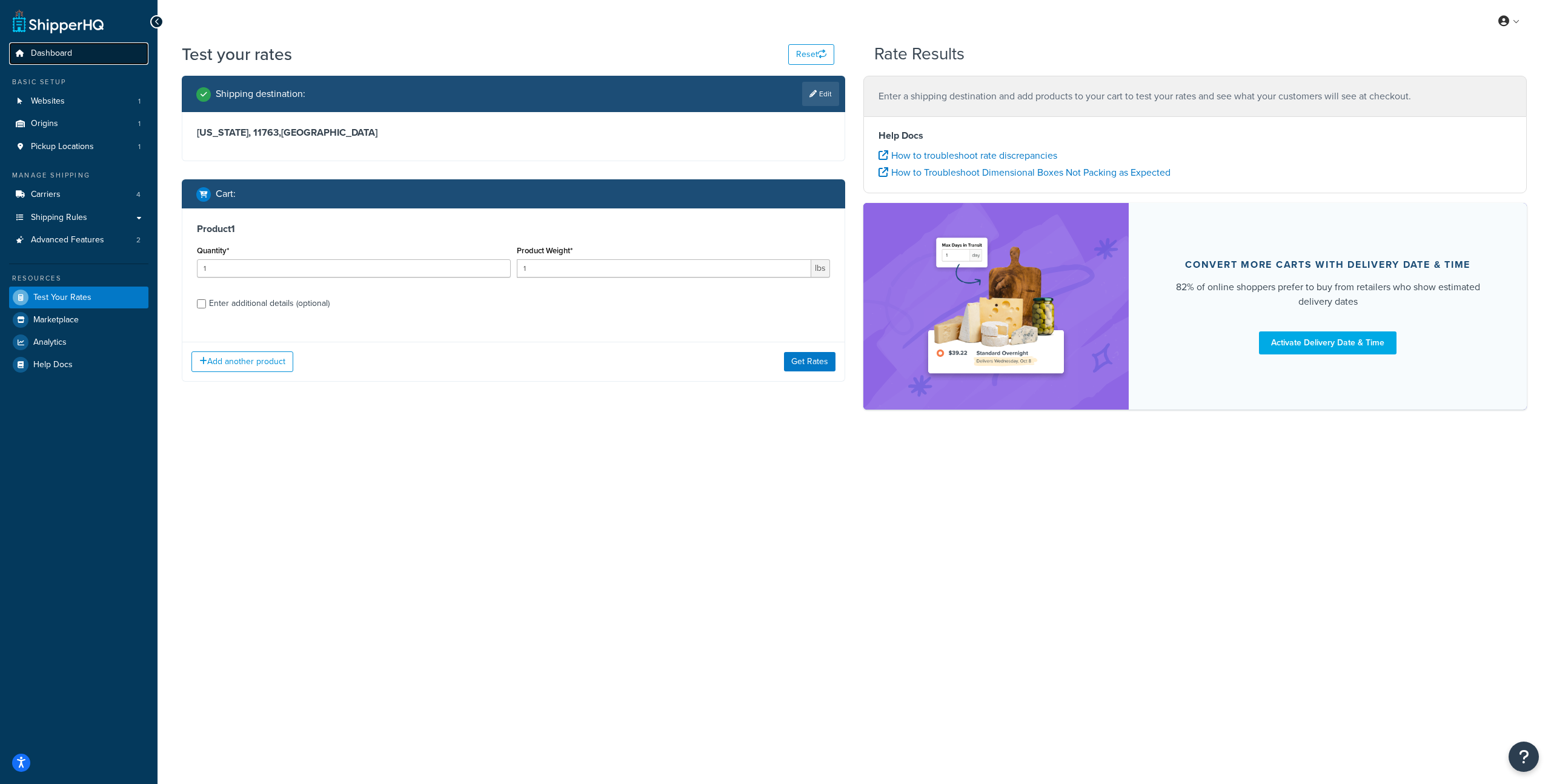
click at [33, 51] on span "Dashboard" at bounding box center [51, 53] width 41 height 10
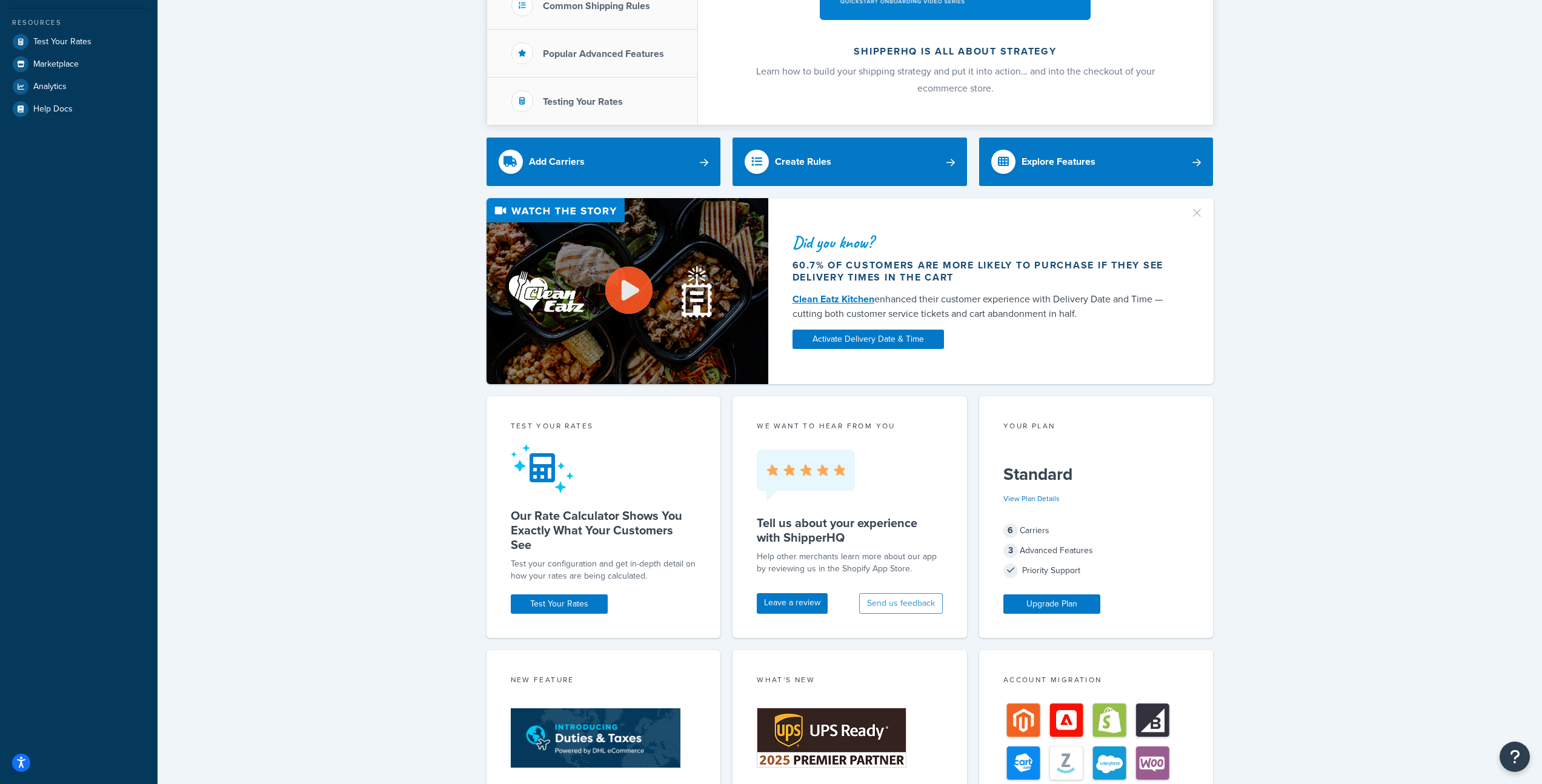
scroll to position [404, 0]
